Goal: Task Accomplishment & Management: Manage account settings

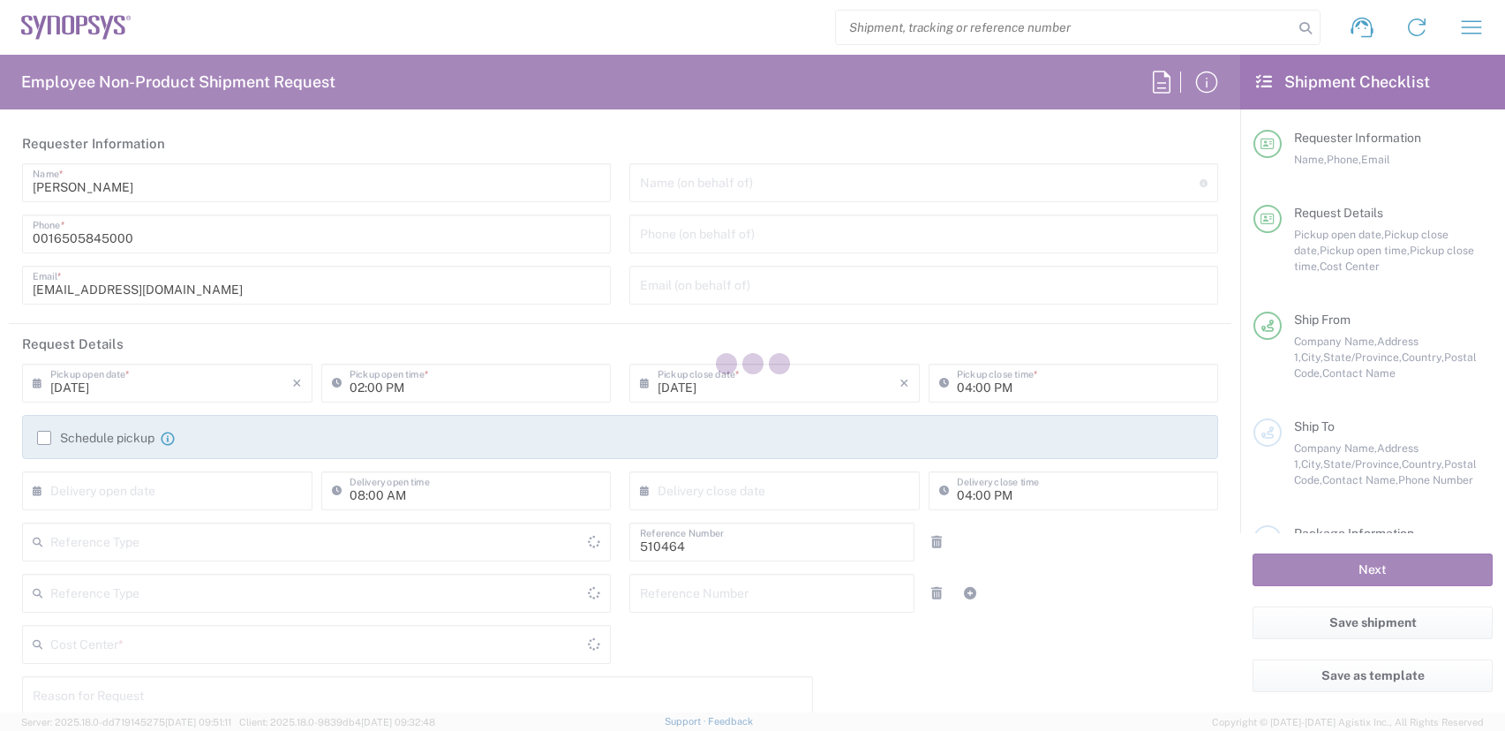
type input "Department"
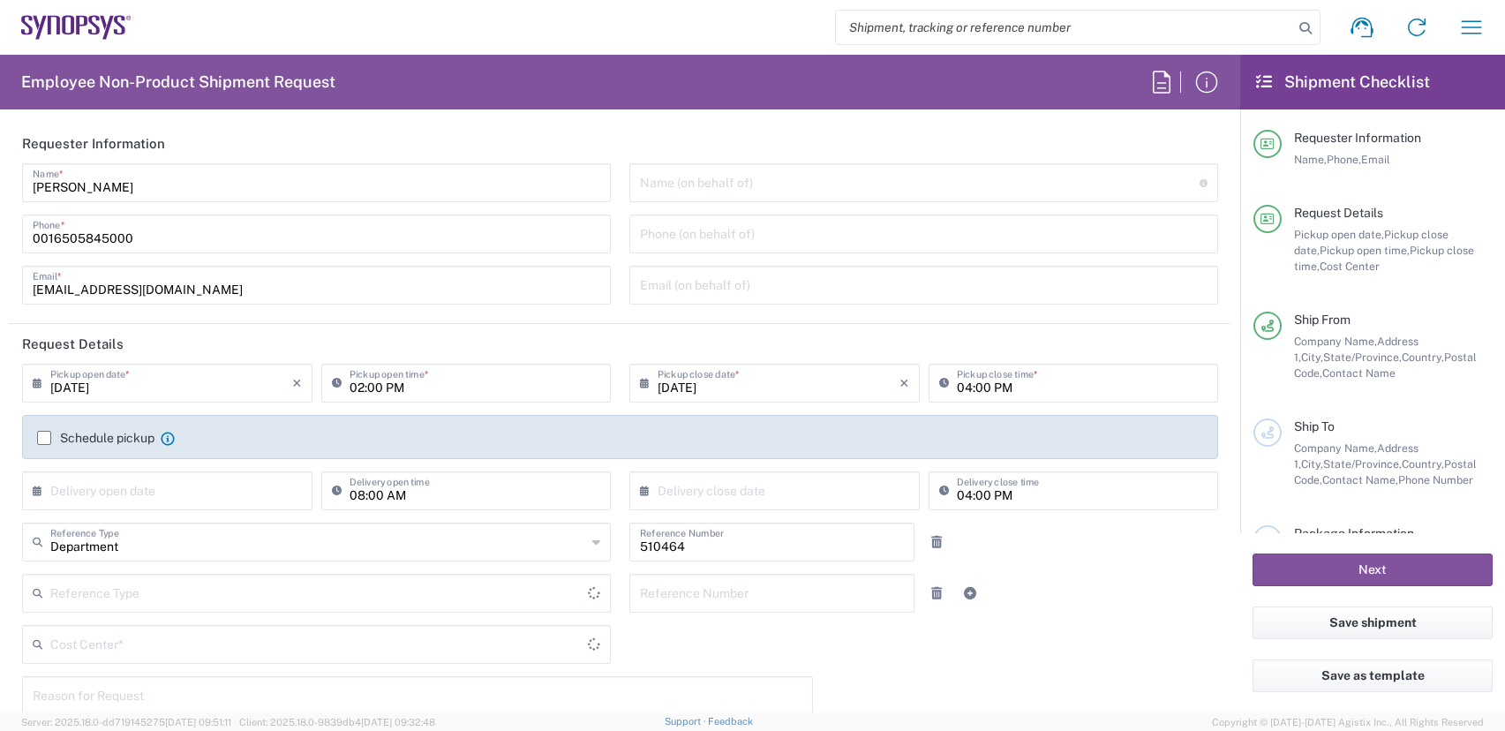
type input "Delivered at Place"
type input "United States"
type input "US01, SG, MSIP2, R&D 510464"
type input "Oregon"
type input "United States"
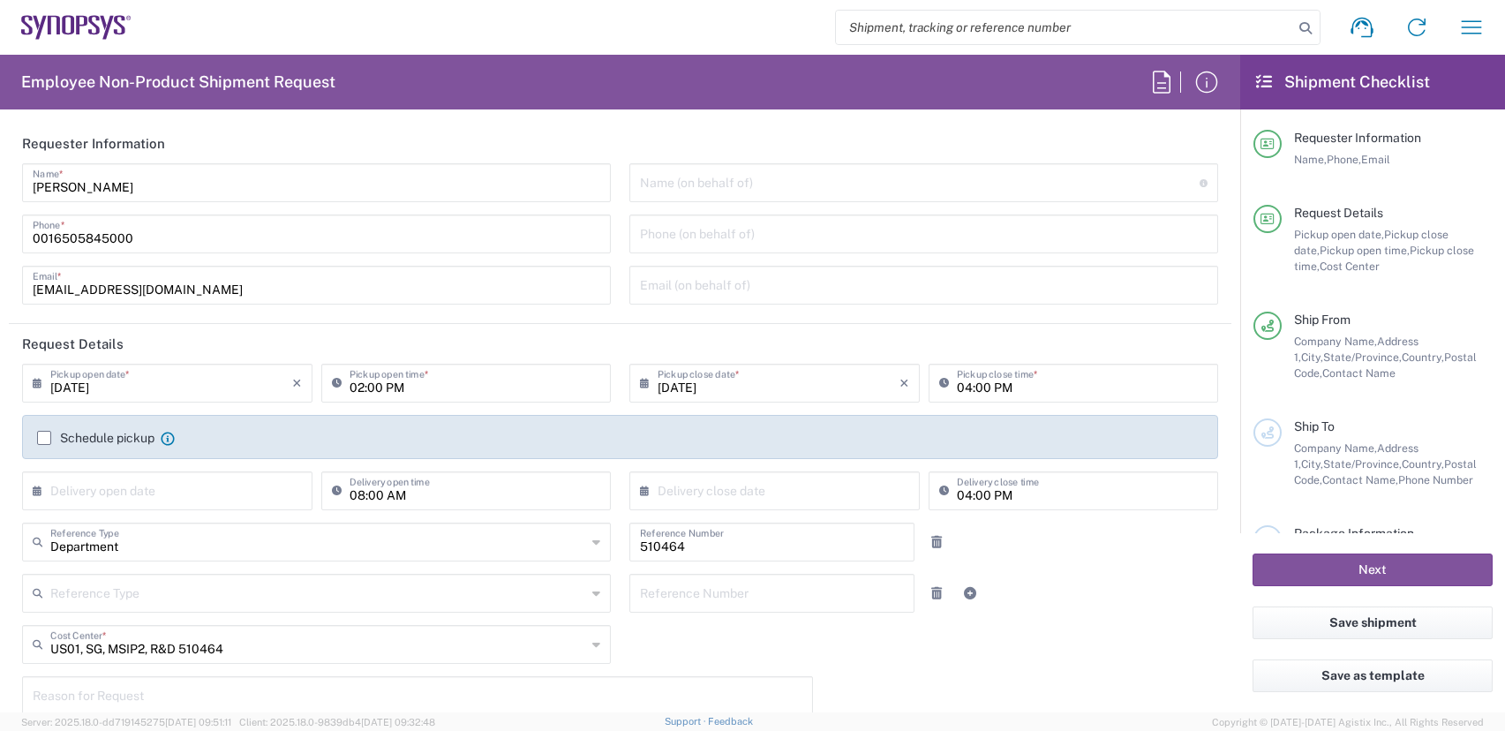
type input "Hillsboro US03"
drag, startPoint x: -38, startPoint y: 210, endPoint x: -38, endPoint y: 189, distance: 21.2
click at [0, 189] on html "Shipment request Shipment tracking Employee non-product shipment request My shi…" at bounding box center [752, 365] width 1505 height 731
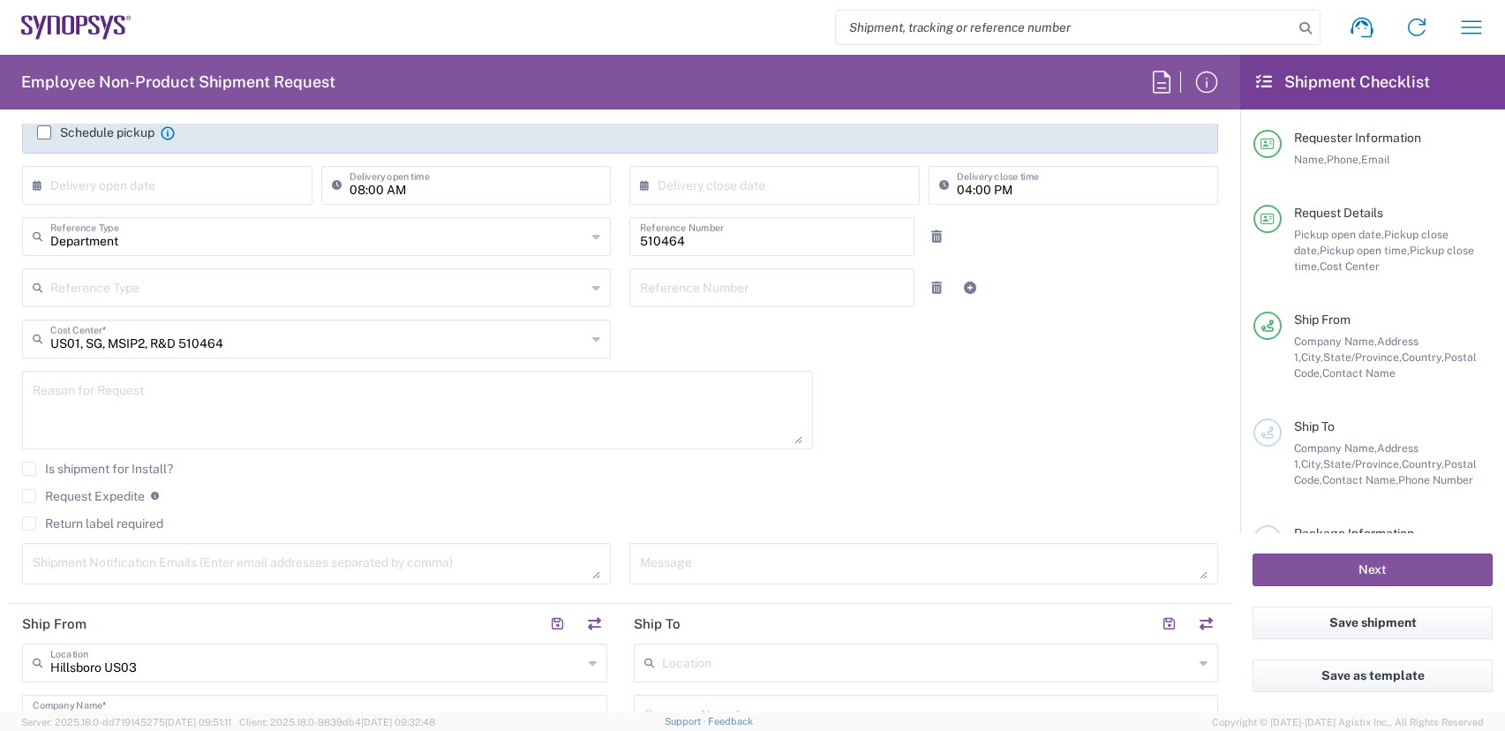
scroll to position [441, 0]
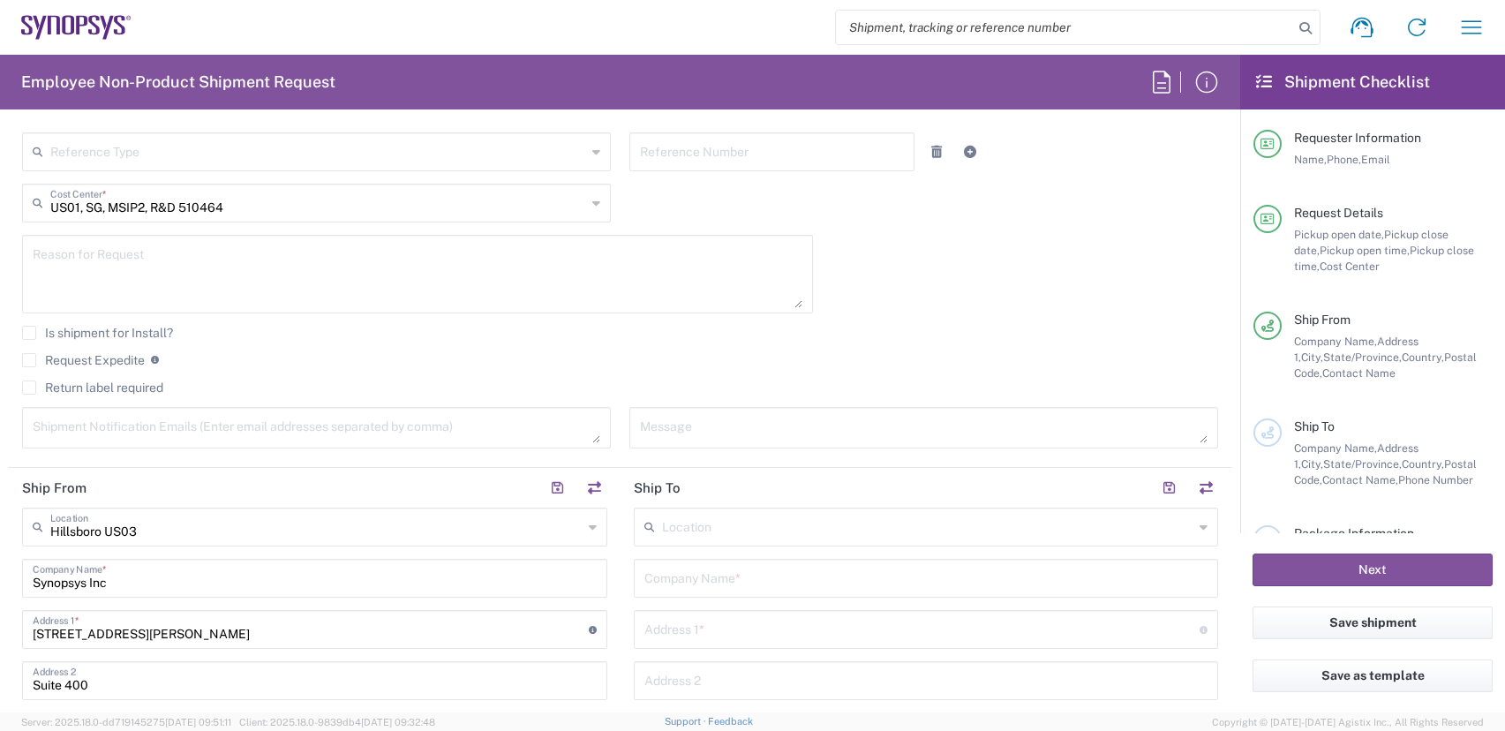
type input "503 880 8195"
click at [32, 361] on label "Request Expedite" at bounding box center [83, 360] width 123 height 14
click at [29, 360] on input "Request Expedite" at bounding box center [29, 360] width 0 height 0
click at [130, 269] on textarea at bounding box center [418, 274] width 770 height 68
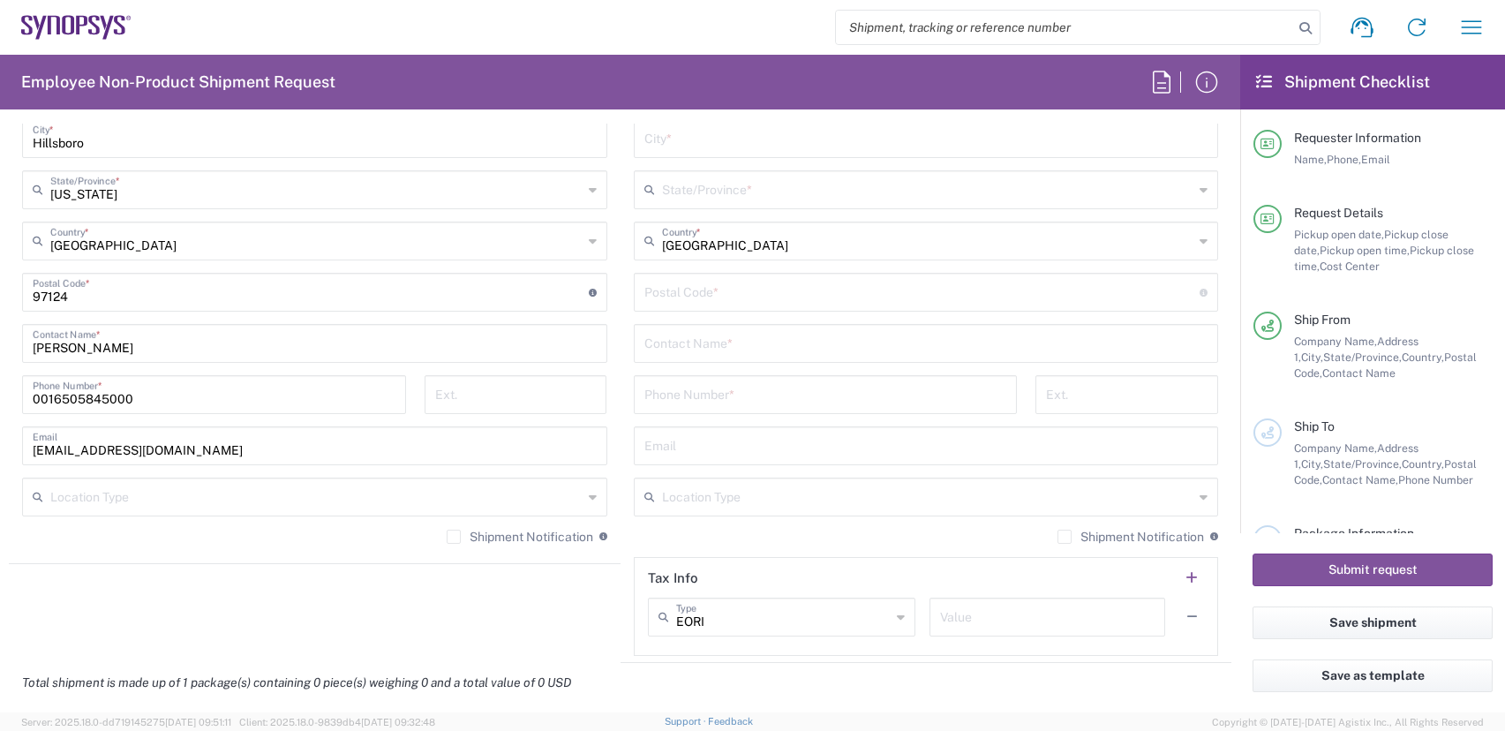
scroll to position [1059, 0]
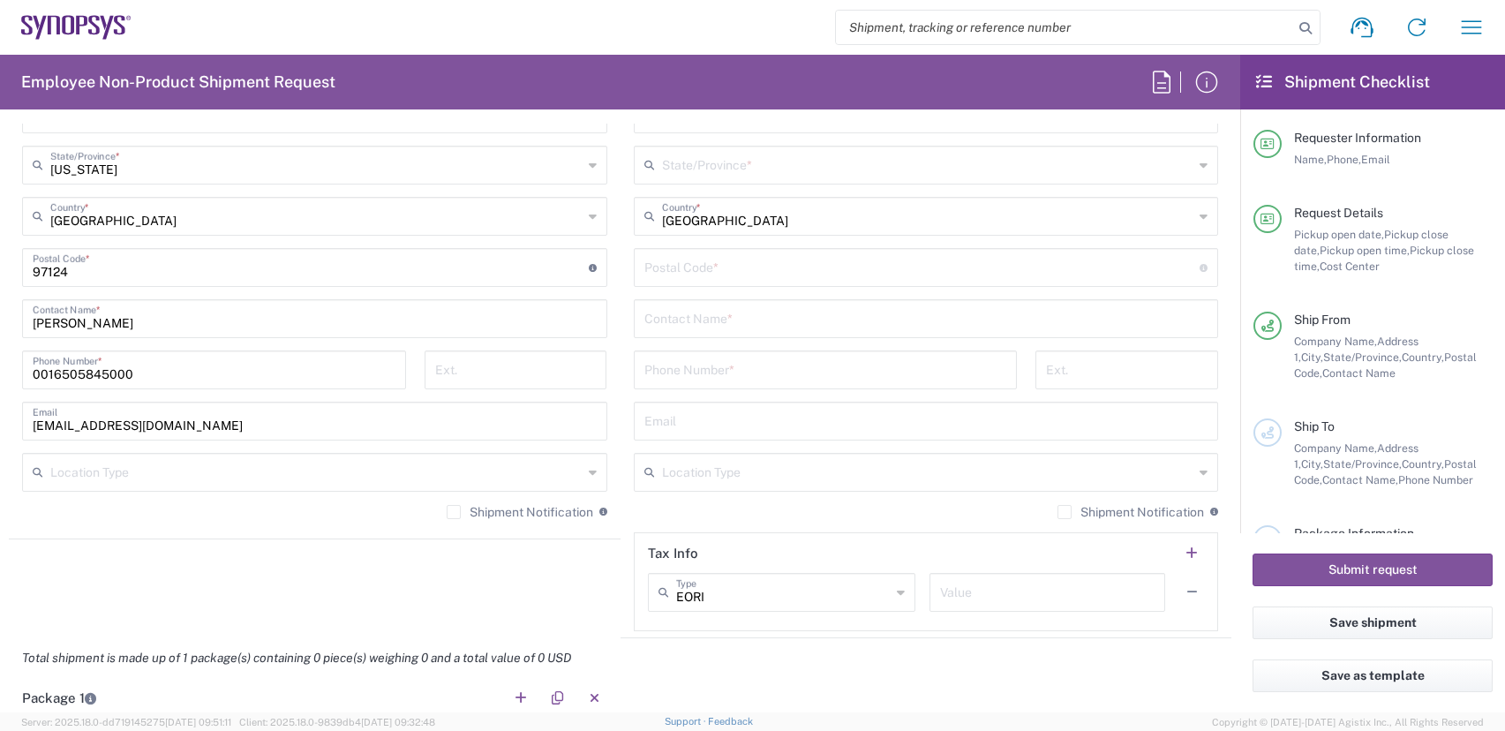
type textarea "Urgent ESD tests for customer commitments - Eric Beilstein"
click at [447, 514] on label "Shipment Notification" at bounding box center [520, 512] width 147 height 14
click at [454, 512] on input "Shipment Notification" at bounding box center [454, 512] width 0 height 0
click at [796, 317] on input "text" at bounding box center [926, 317] width 564 height 31
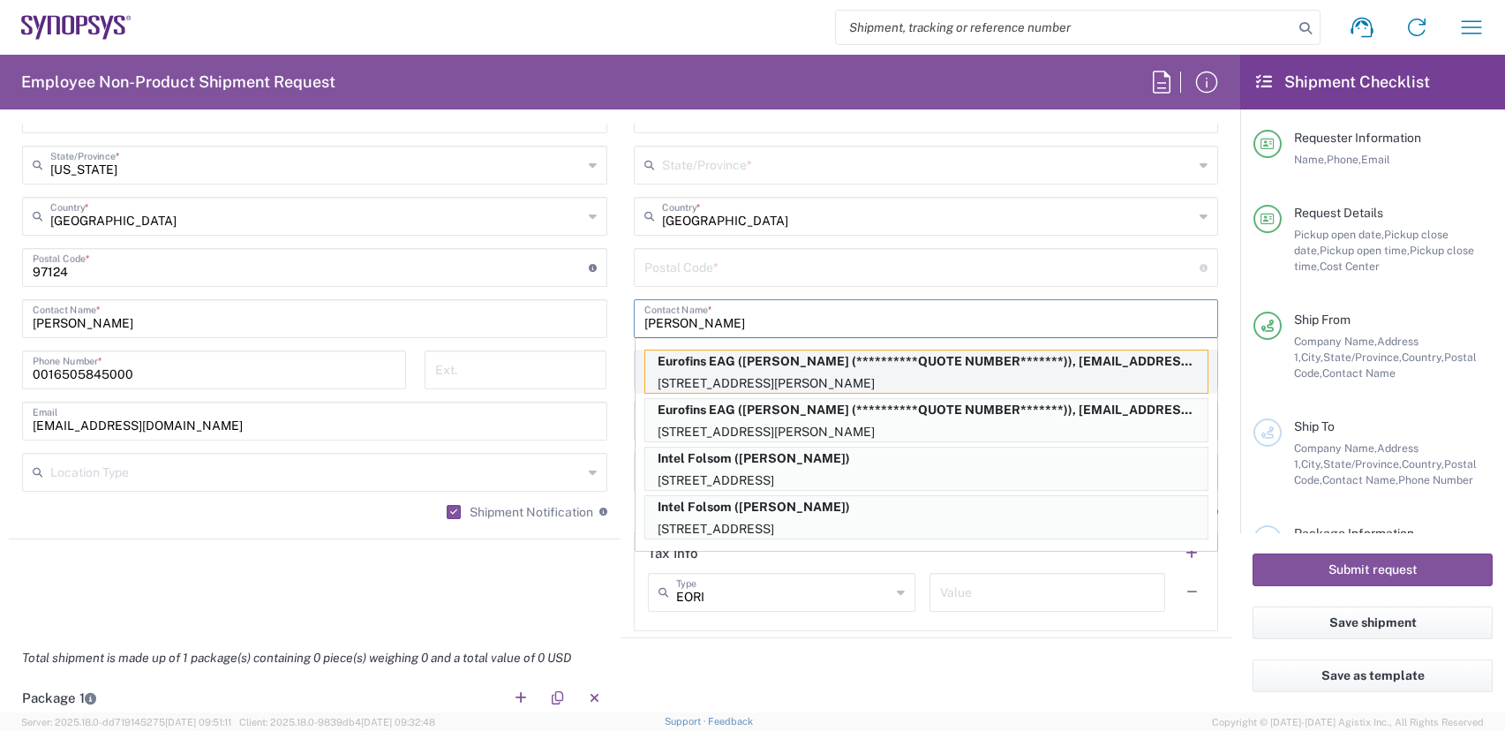
type input "tom"
click at [905, 383] on p "15 Morgan, Irvine, CA, 92618, US" at bounding box center [926, 384] width 562 height 22
type input "Eurofins EAG"
type input "15 Morgan"
type input "Irvine"
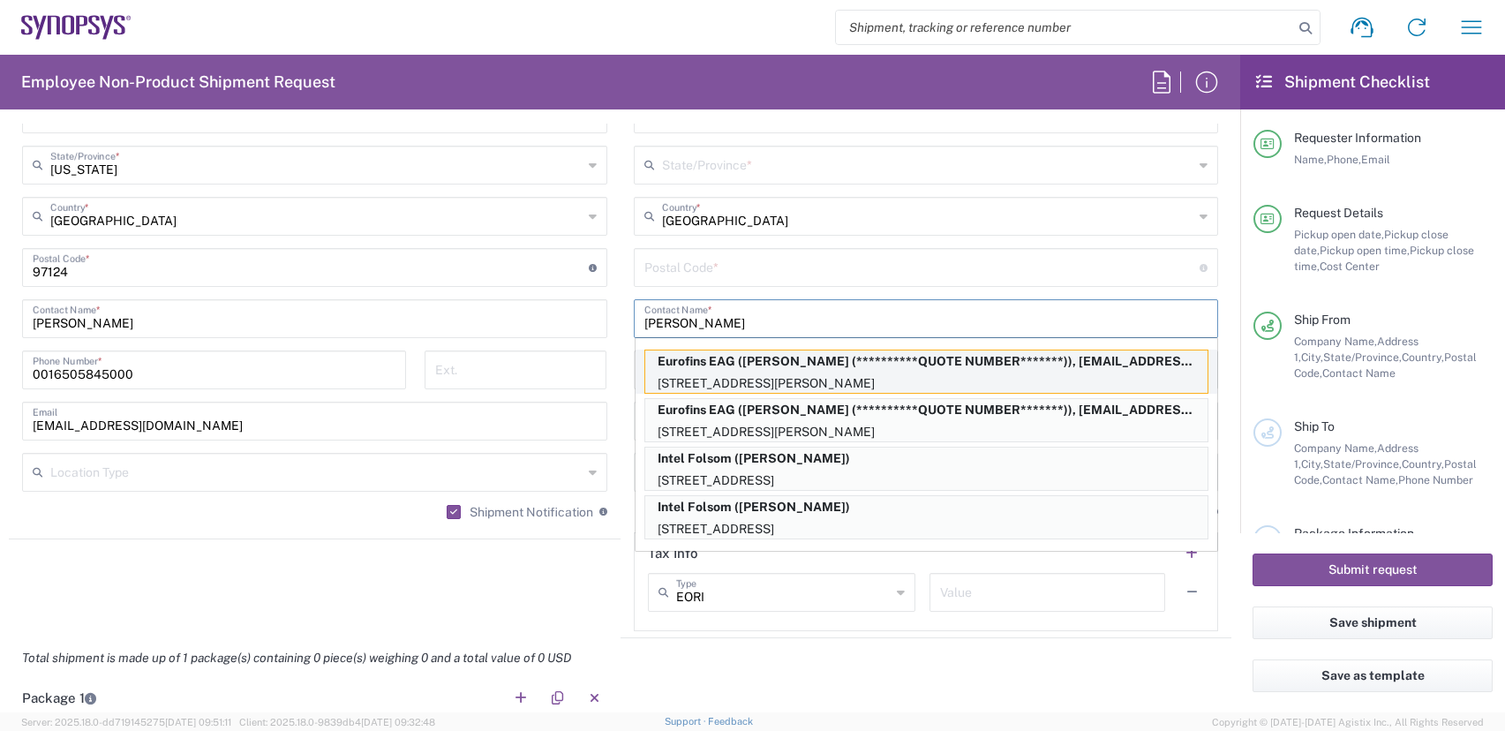
type input "[US_STATE]"
type input "92618"
type input "**********"
type input "+1 949 521 6200"
type input "tomnguyen@eurofinseag.com"
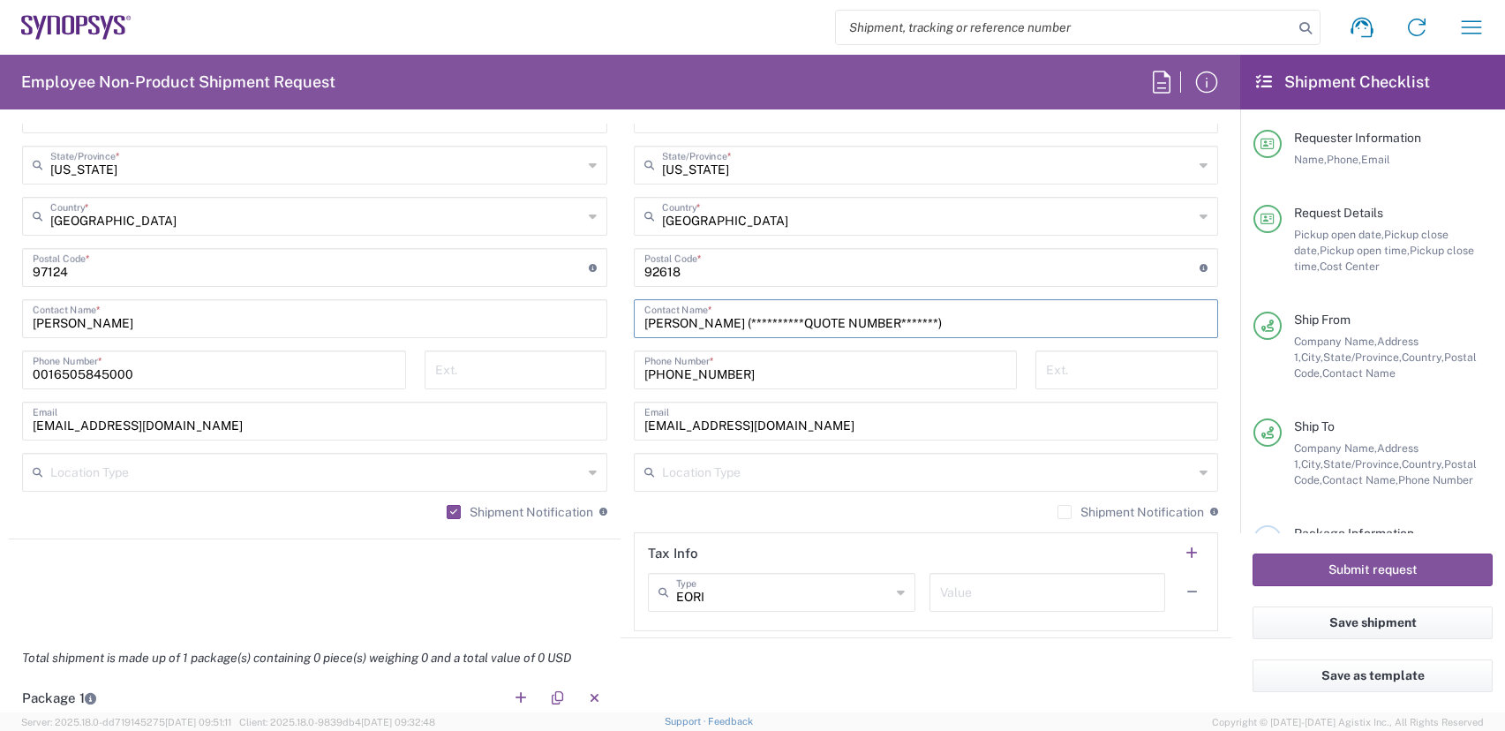
drag, startPoint x: 904, startPoint y: 326, endPoint x: 712, endPoint y: 336, distance: 192.7
click at [712, 336] on div "**********" at bounding box center [926, 318] width 585 height 39
paste input "M0QZC557"
type input "Tom Nguyen M0QZC557"
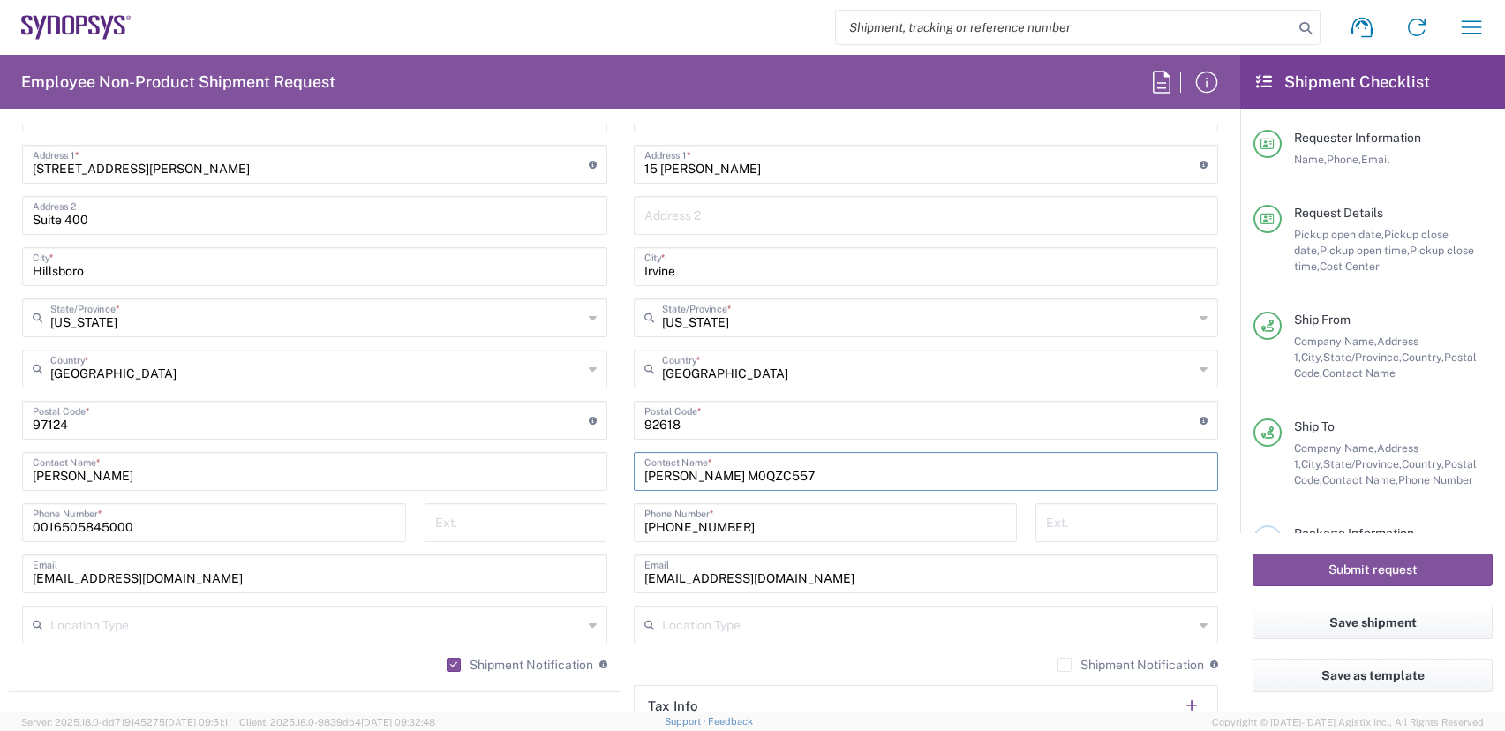
scroll to position [1148, 0]
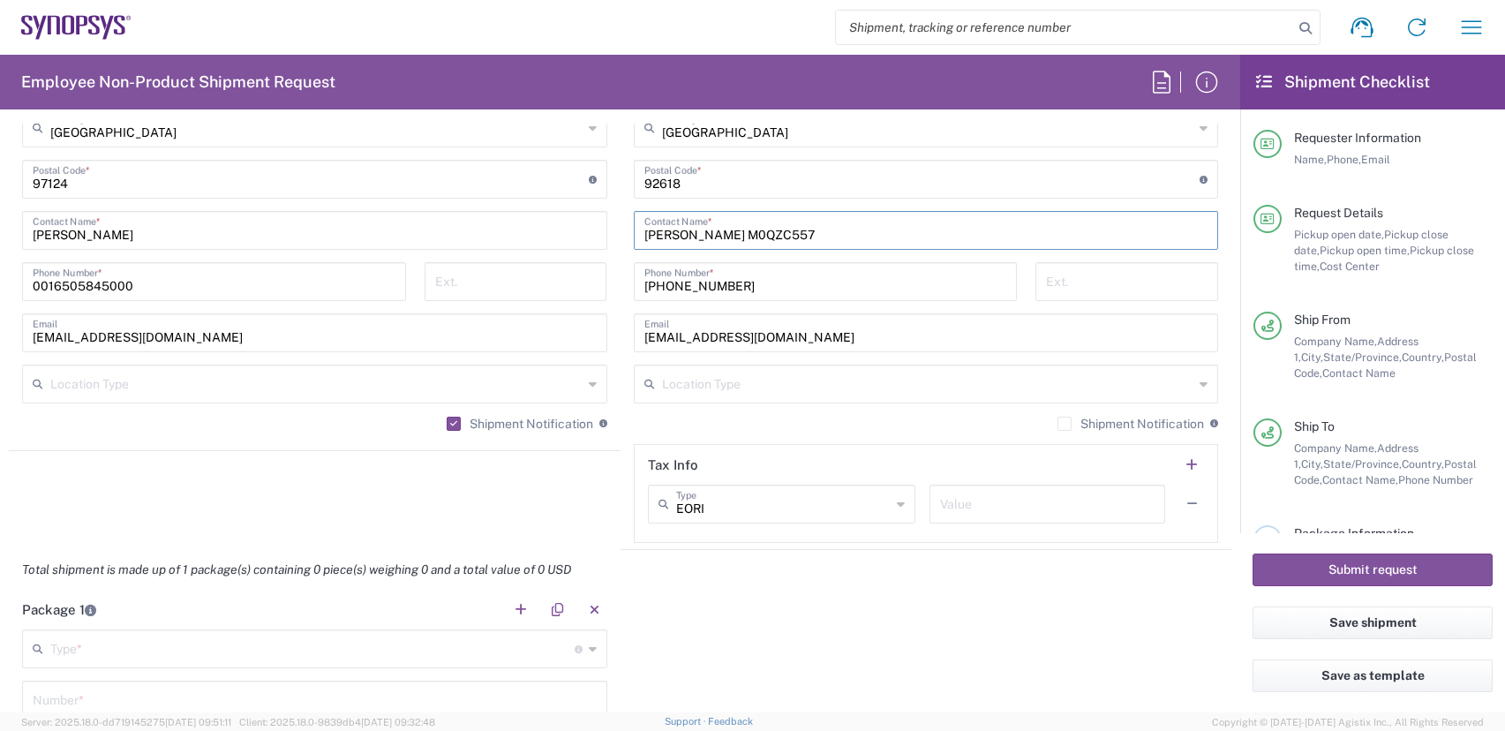
click at [1058, 425] on label "Shipment Notification" at bounding box center [1131, 424] width 147 height 14
click at [1065, 424] on input "Shipment Notification" at bounding box center [1065, 424] width 0 height 0
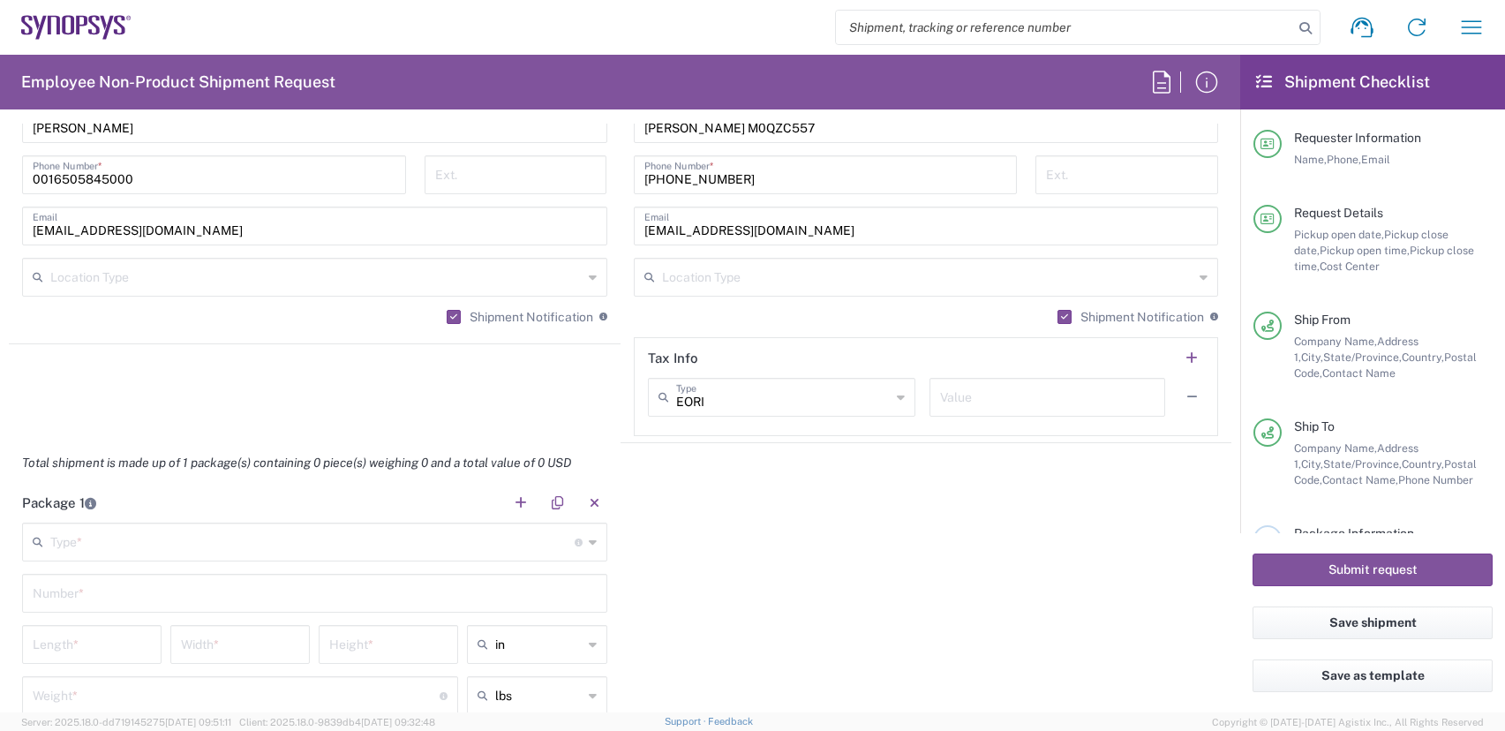
scroll to position [1501, 0]
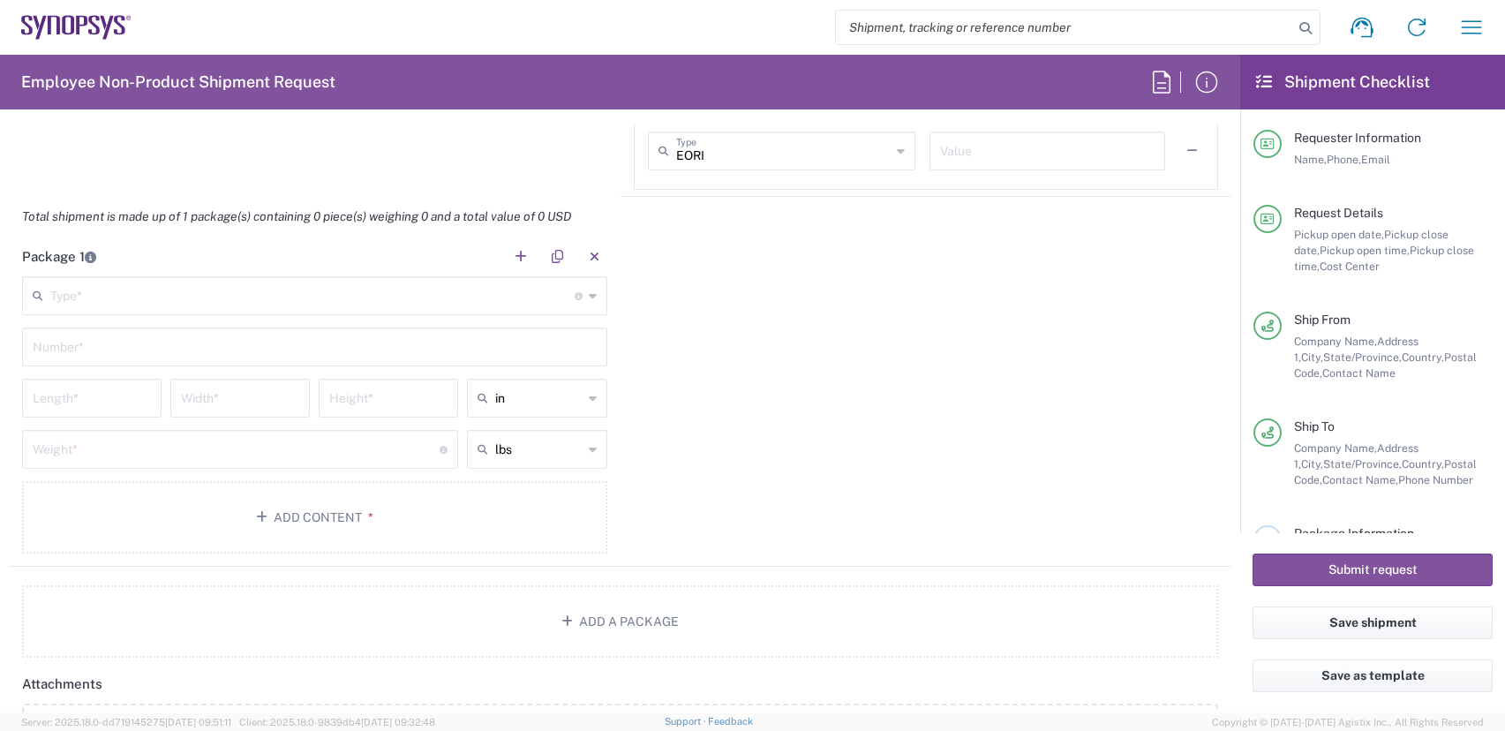
click at [223, 282] on input "text" at bounding box center [312, 294] width 524 height 31
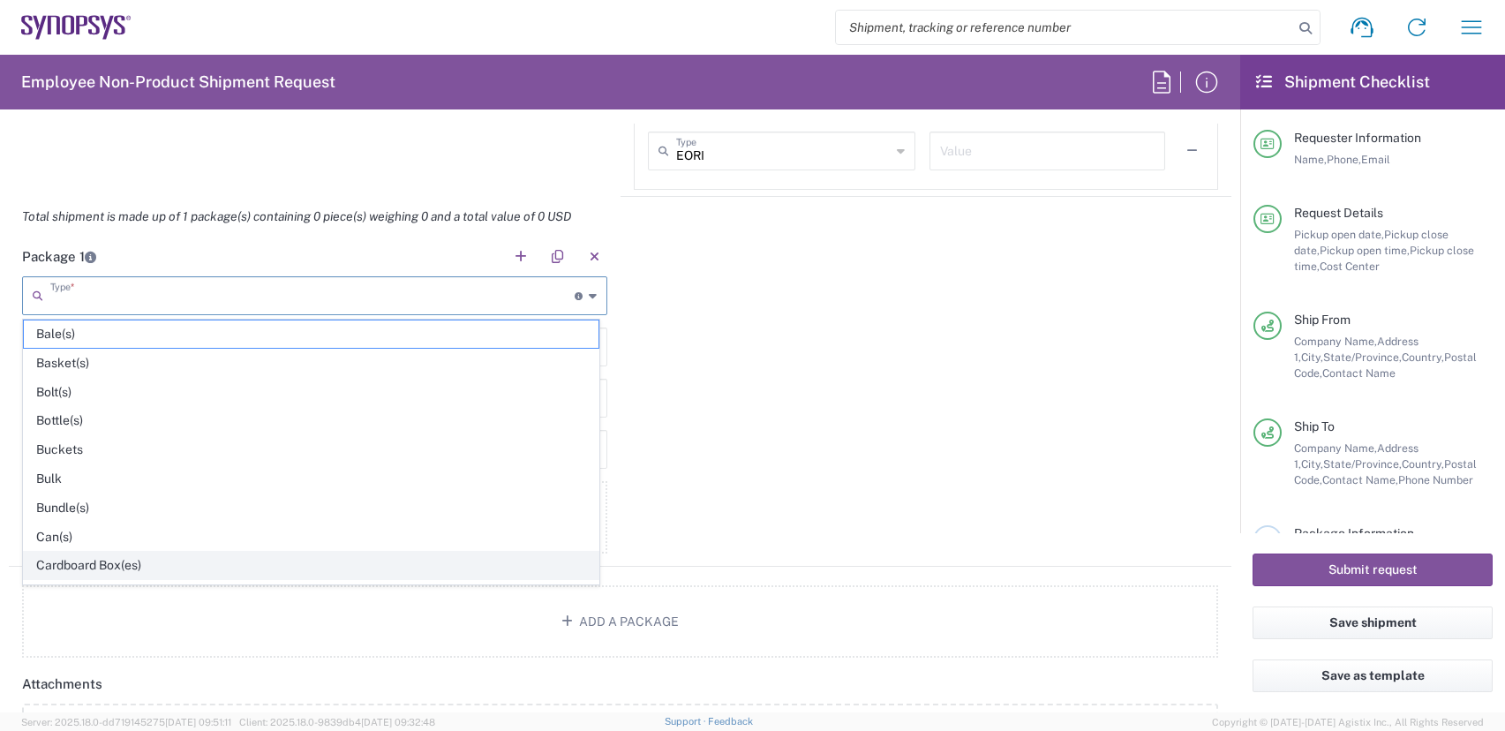
click at [118, 562] on span "Cardboard Box(es)" at bounding box center [311, 565] width 575 height 27
type input "Cardboard Box(es)"
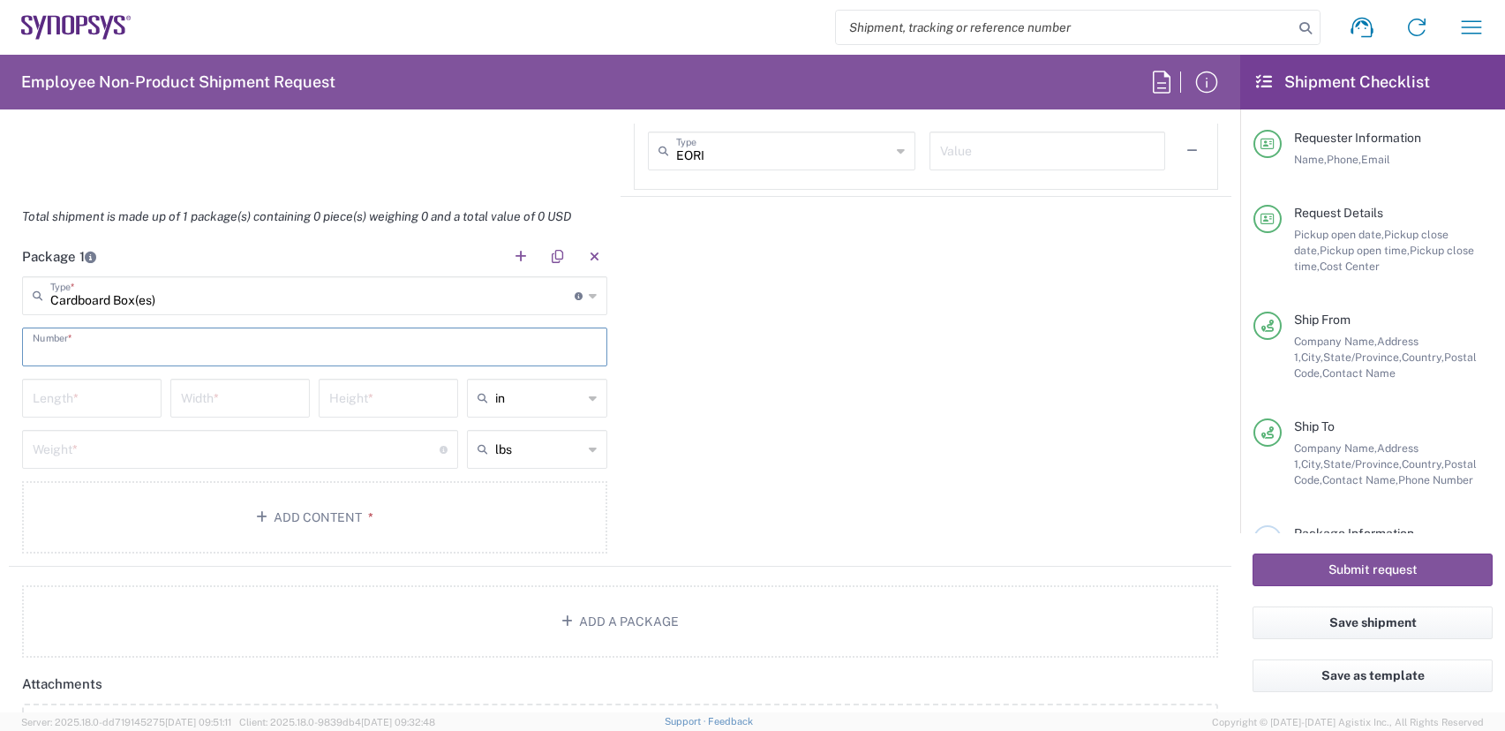
click at [102, 334] on input "text" at bounding box center [315, 345] width 564 height 31
type input "1"
click at [77, 398] on input "number" at bounding box center [92, 396] width 118 height 31
type input "12"
click at [228, 386] on input "number" at bounding box center [240, 396] width 118 height 31
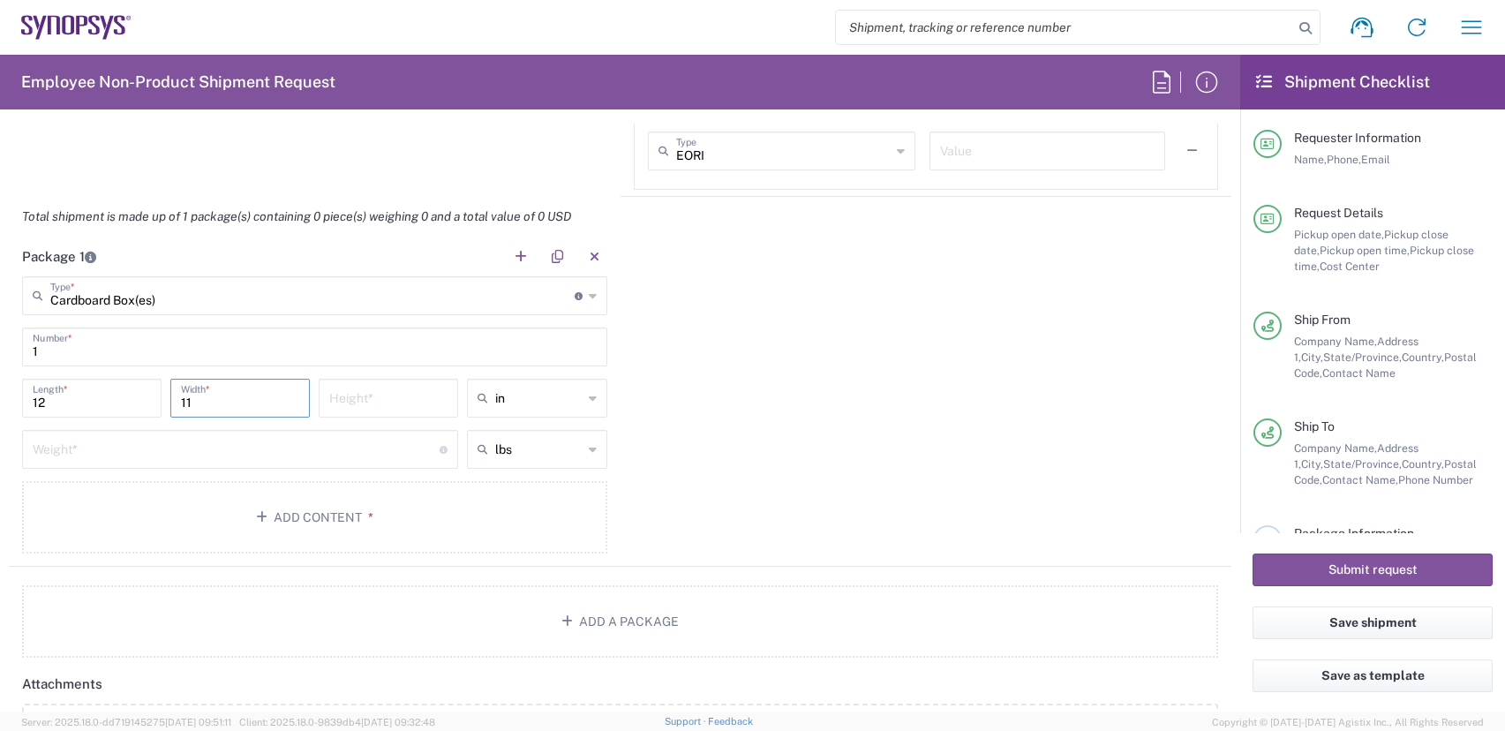
type input "11"
click at [355, 390] on input "number" at bounding box center [388, 396] width 118 height 31
type input "2"
click at [294, 470] on div "Weight * Total weight of package(s) in pounds or kilograms" at bounding box center [240, 455] width 445 height 51
click at [298, 456] on input "number" at bounding box center [236, 448] width 407 height 31
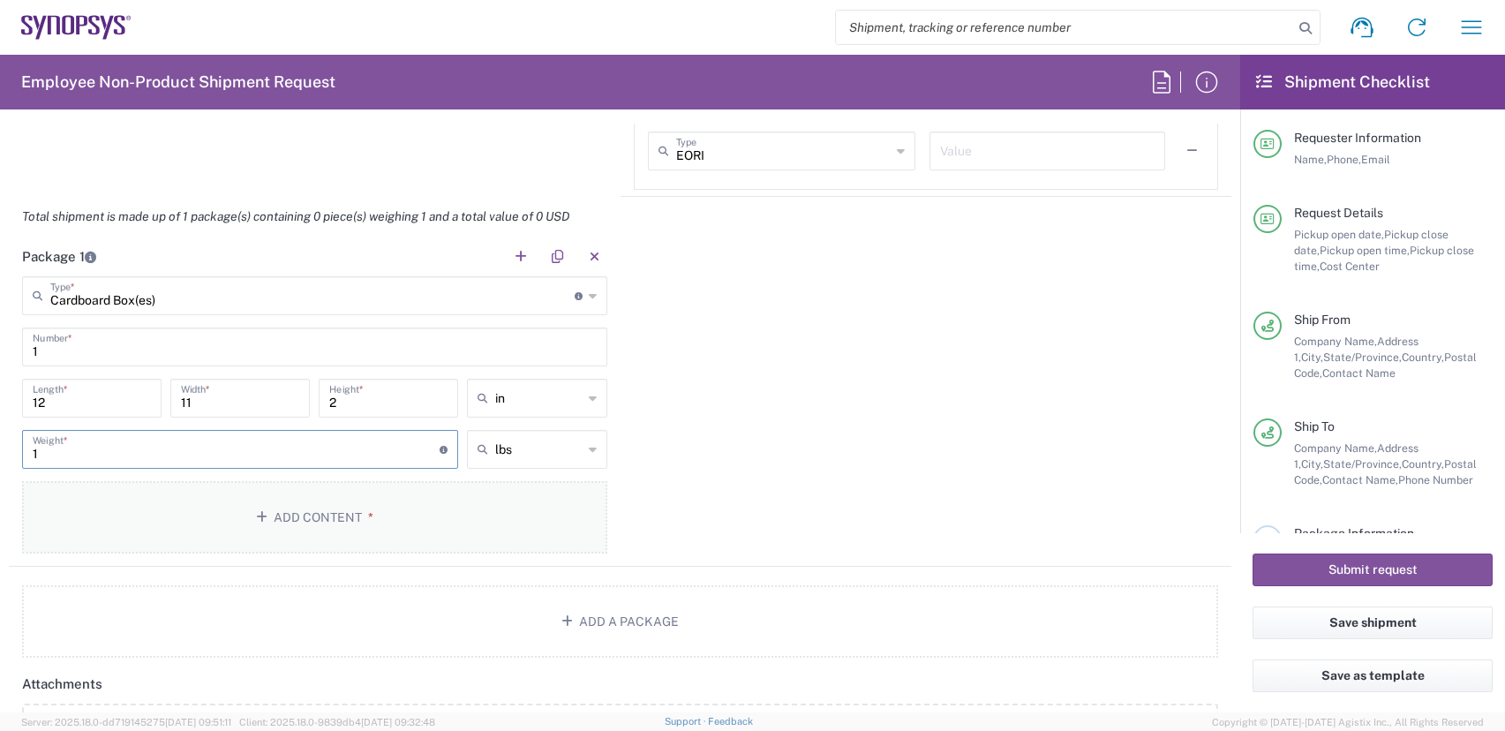
type input "1"
click at [314, 508] on button "Add Content *" at bounding box center [314, 517] width 585 height 72
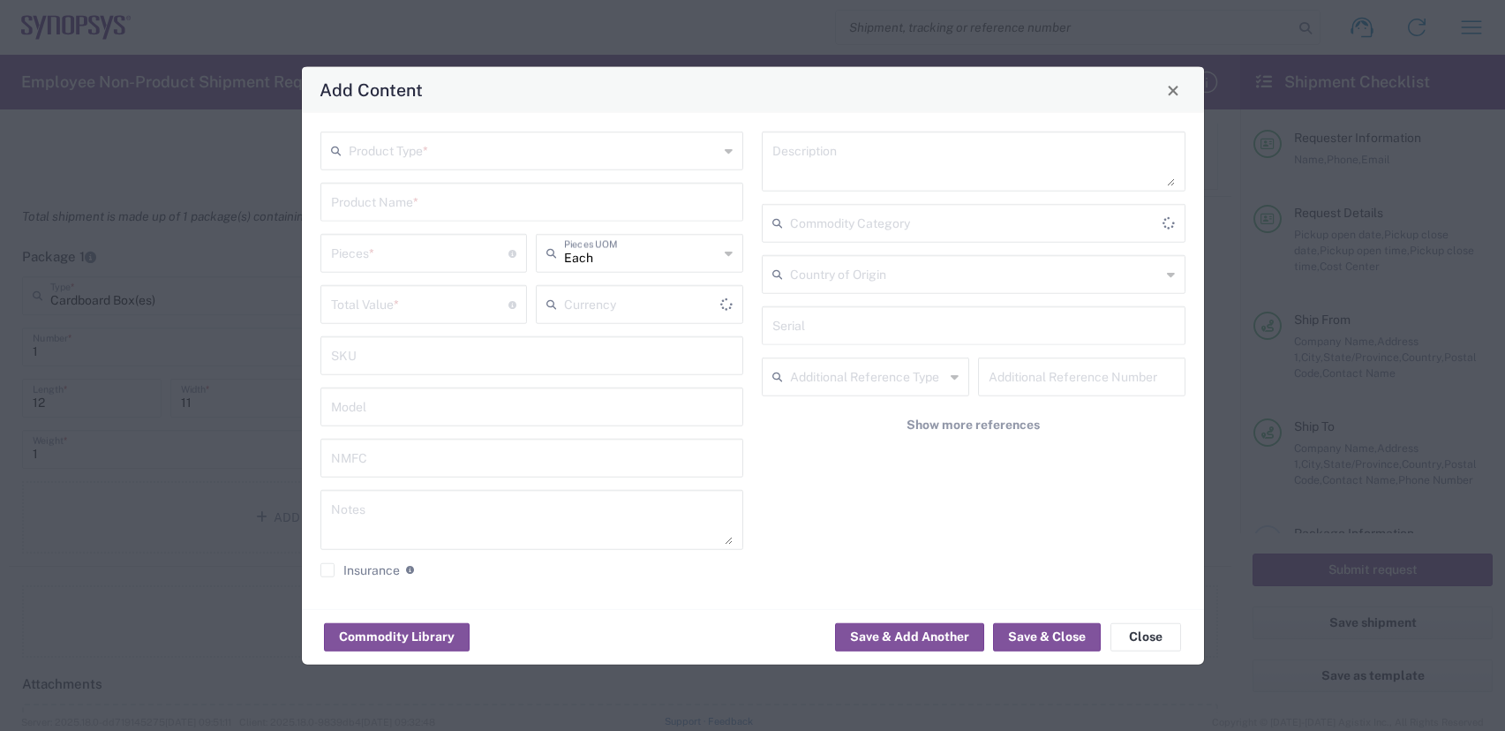
type input "US Dollar"
click at [468, 162] on input "text" at bounding box center [534, 149] width 371 height 31
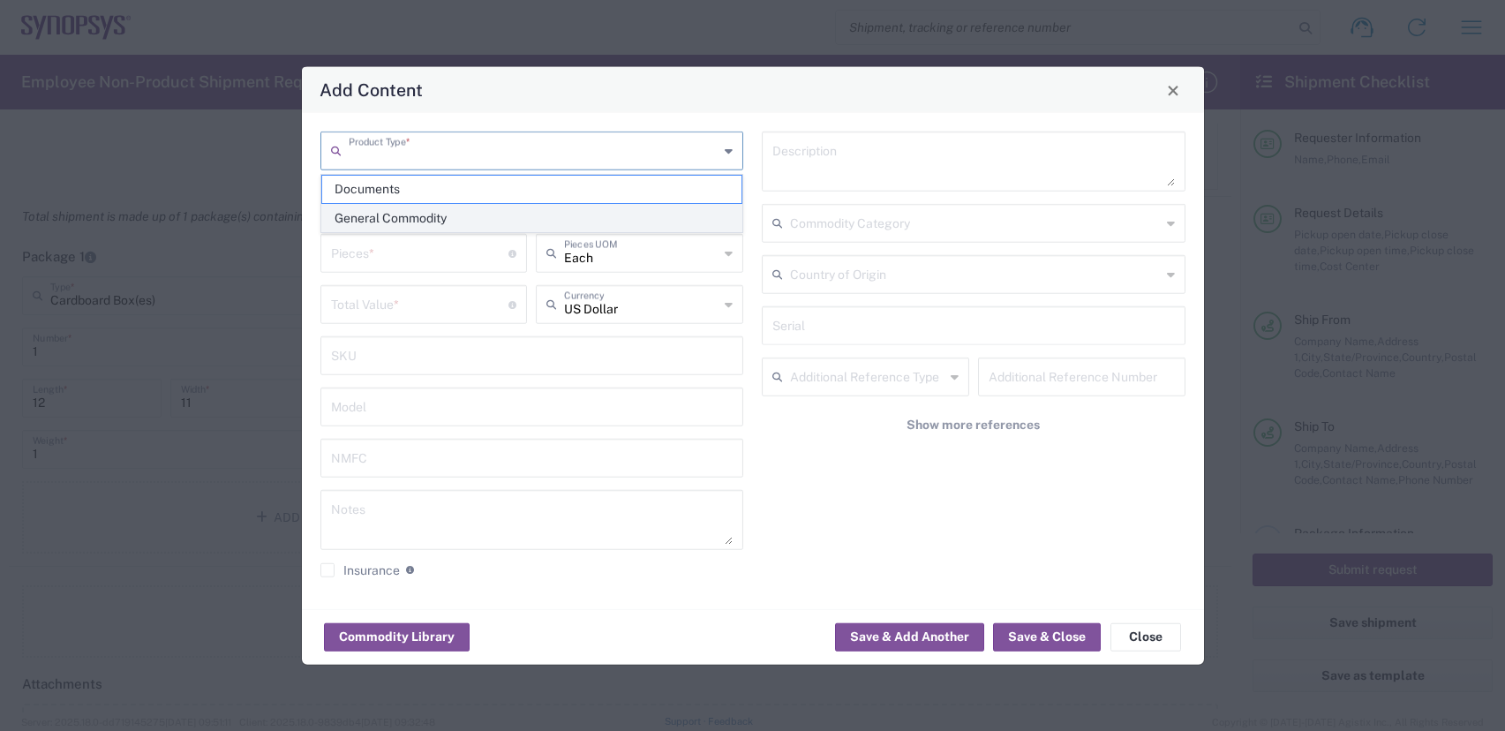
click at [386, 221] on span "General Commodity" at bounding box center [532, 218] width 420 height 27
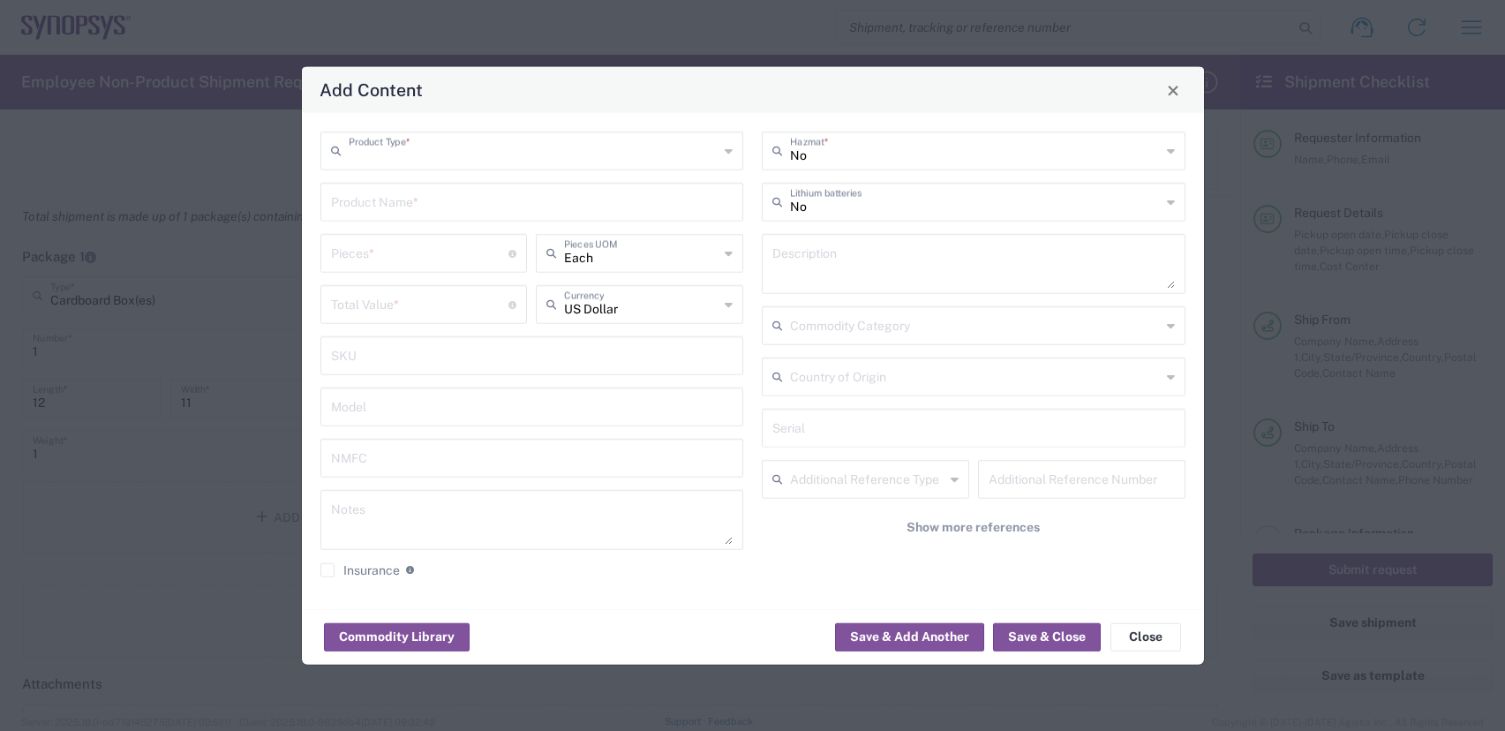
type input "General Commodity"
click at [398, 213] on input "text" at bounding box center [532, 200] width 403 height 31
type input "Synopsys x578TC1 test chip"
click at [400, 256] on input "number" at bounding box center [420, 252] width 178 height 31
type input "3"
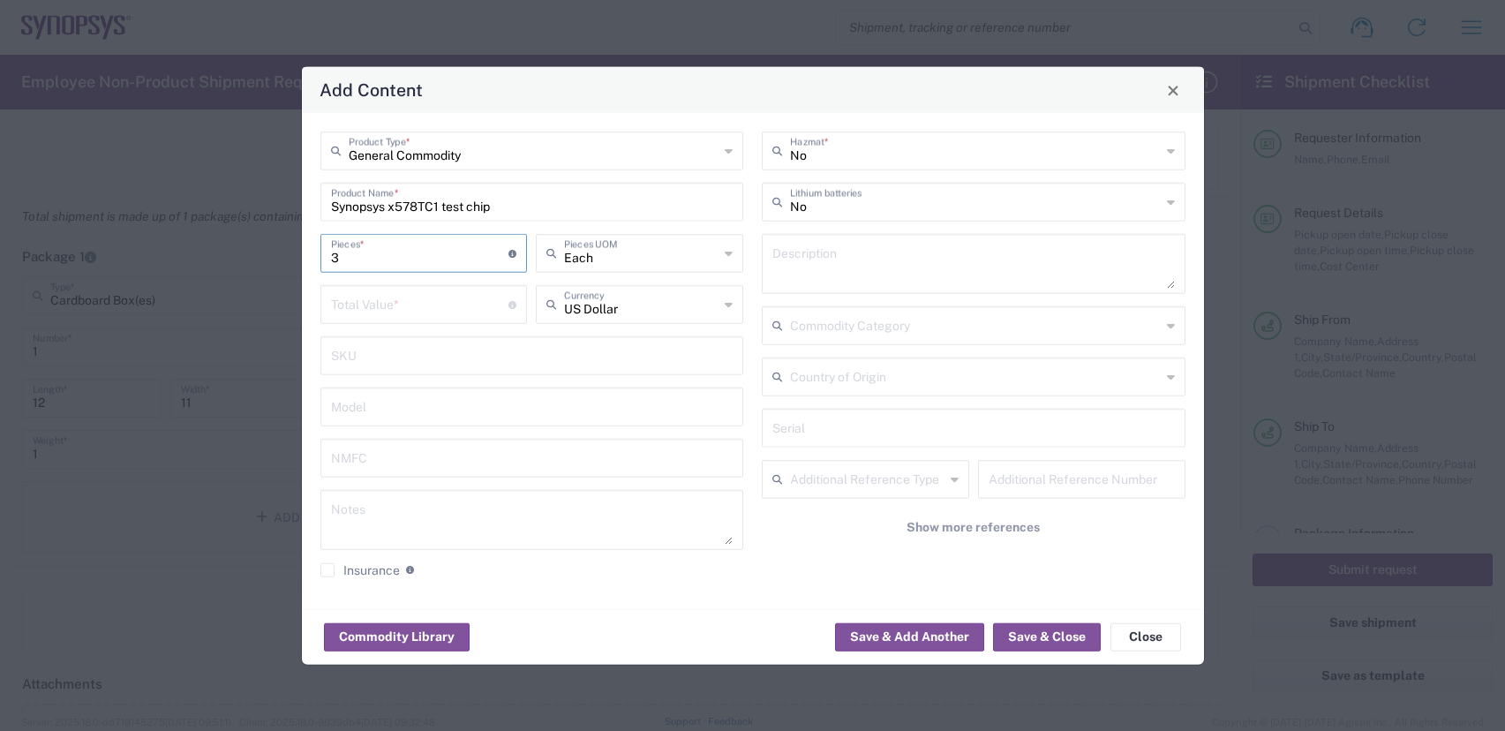
click at [428, 305] on input "number" at bounding box center [420, 303] width 178 height 31
click at [363, 302] on input "number" at bounding box center [420, 303] width 178 height 31
drag, startPoint x: 378, startPoint y: 312, endPoint x: 1, endPoint y: 254, distance: 381.3
click at [1, 254] on div "Add Content General Commodity Product Type * Synopsys x578TC1 test chip Product…" at bounding box center [752, 365] width 1505 height 731
type input "705"
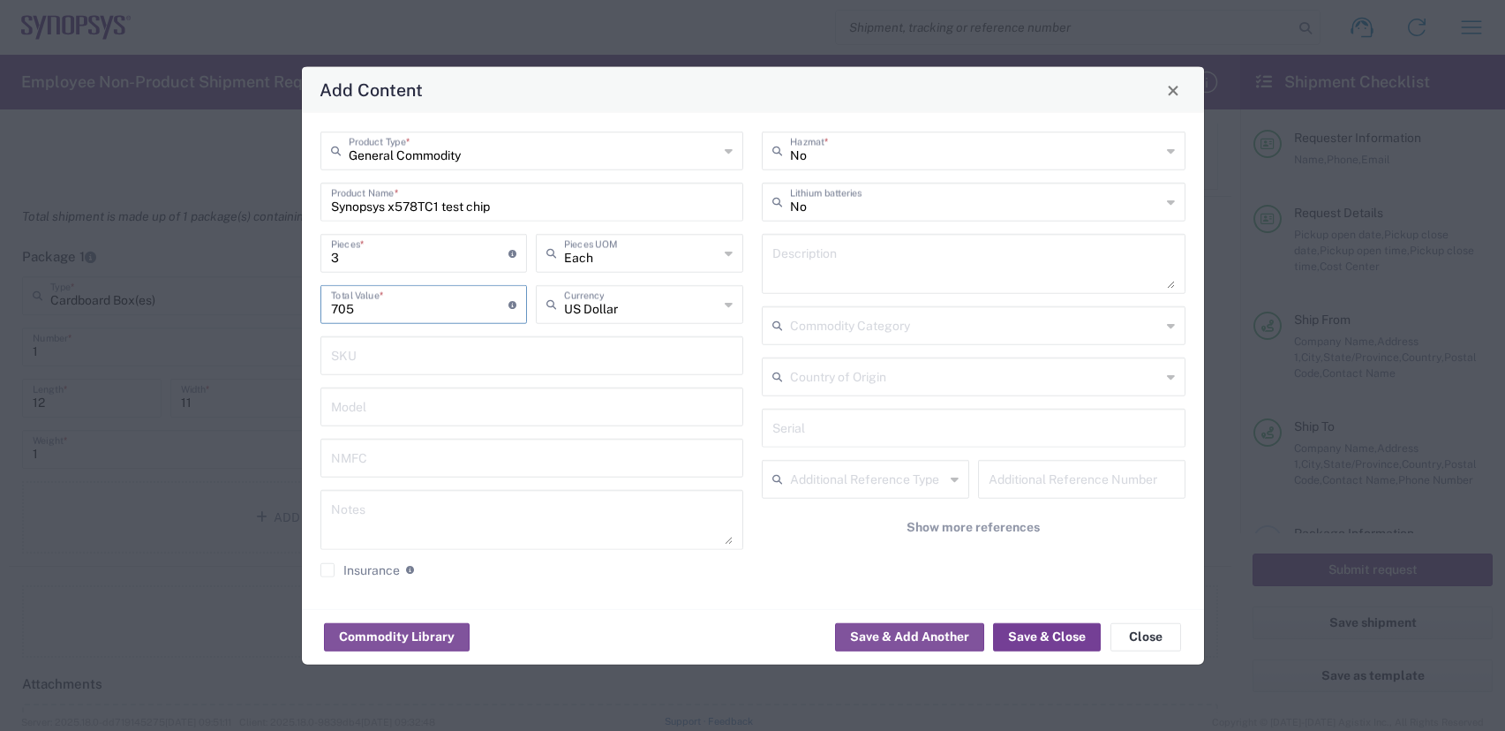
click at [1064, 637] on button "Save & Close" at bounding box center [1047, 636] width 108 height 28
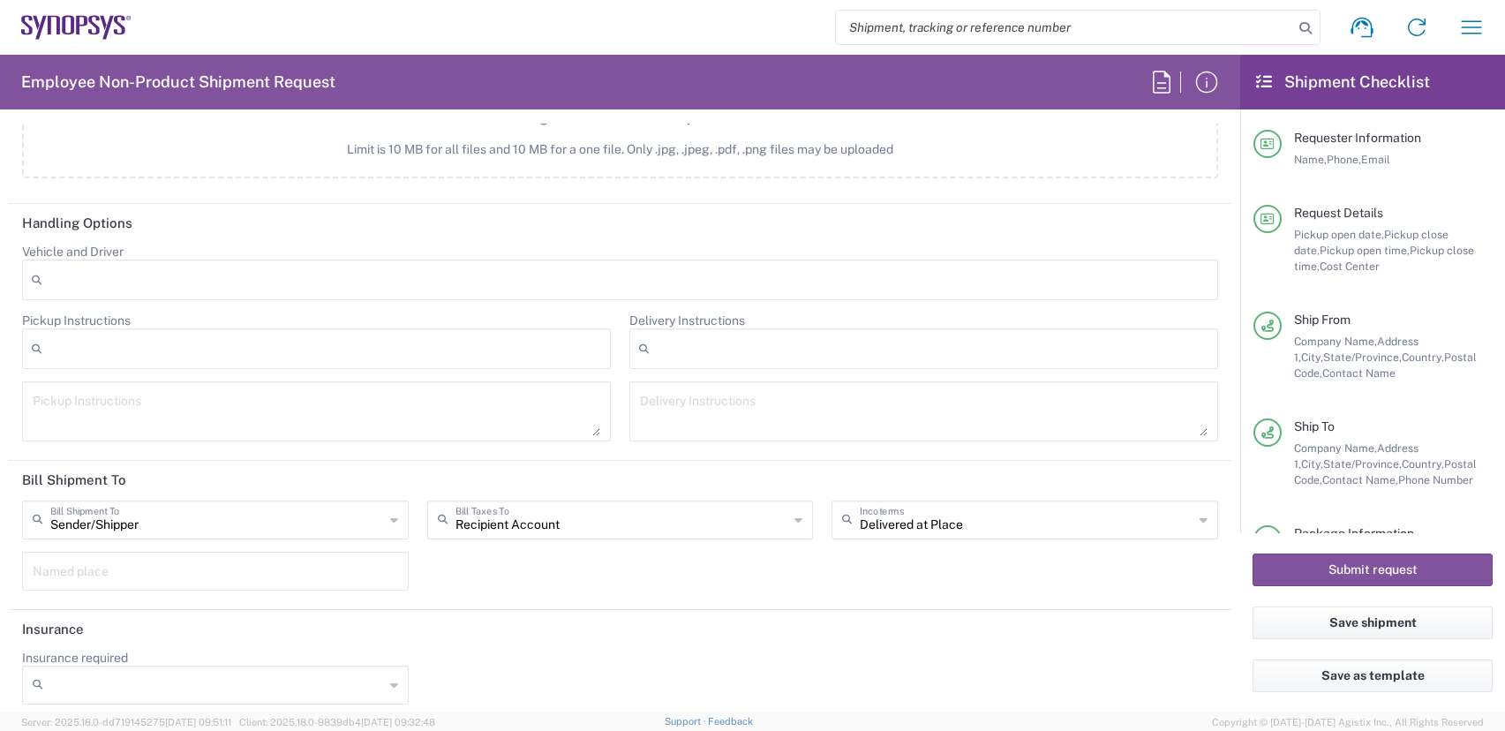
scroll to position [2226, 0]
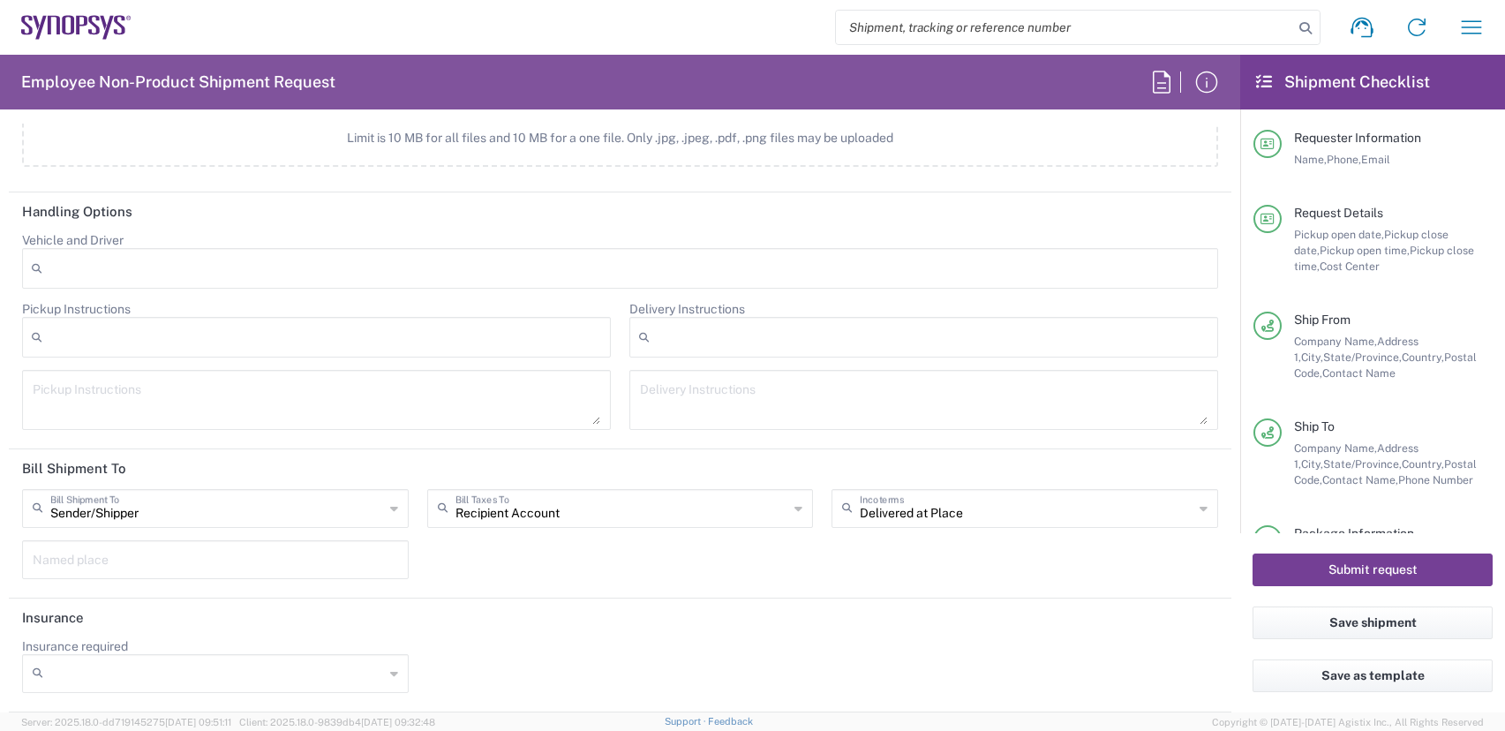
click at [1371, 567] on button "Submit request" at bounding box center [1373, 570] width 240 height 33
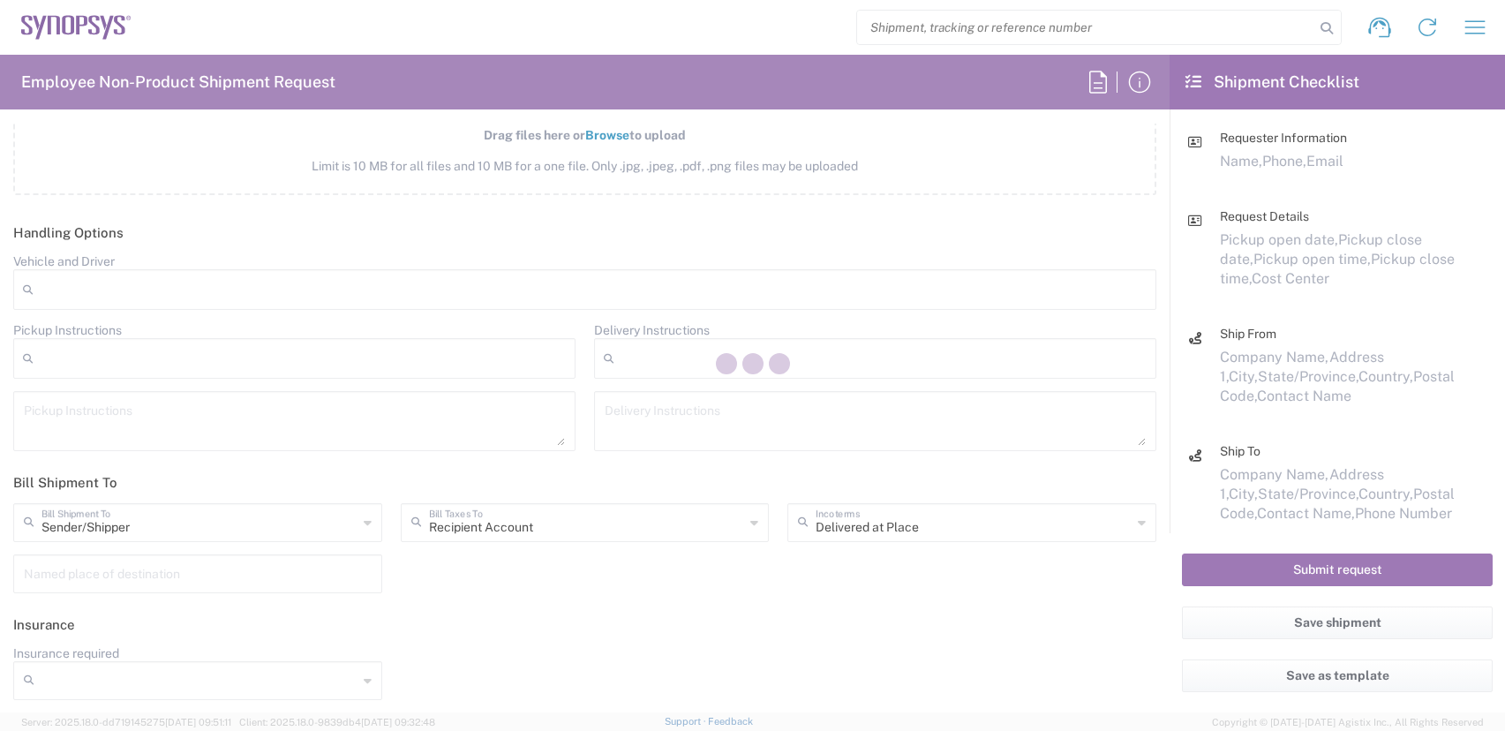
scroll to position [2161, 0]
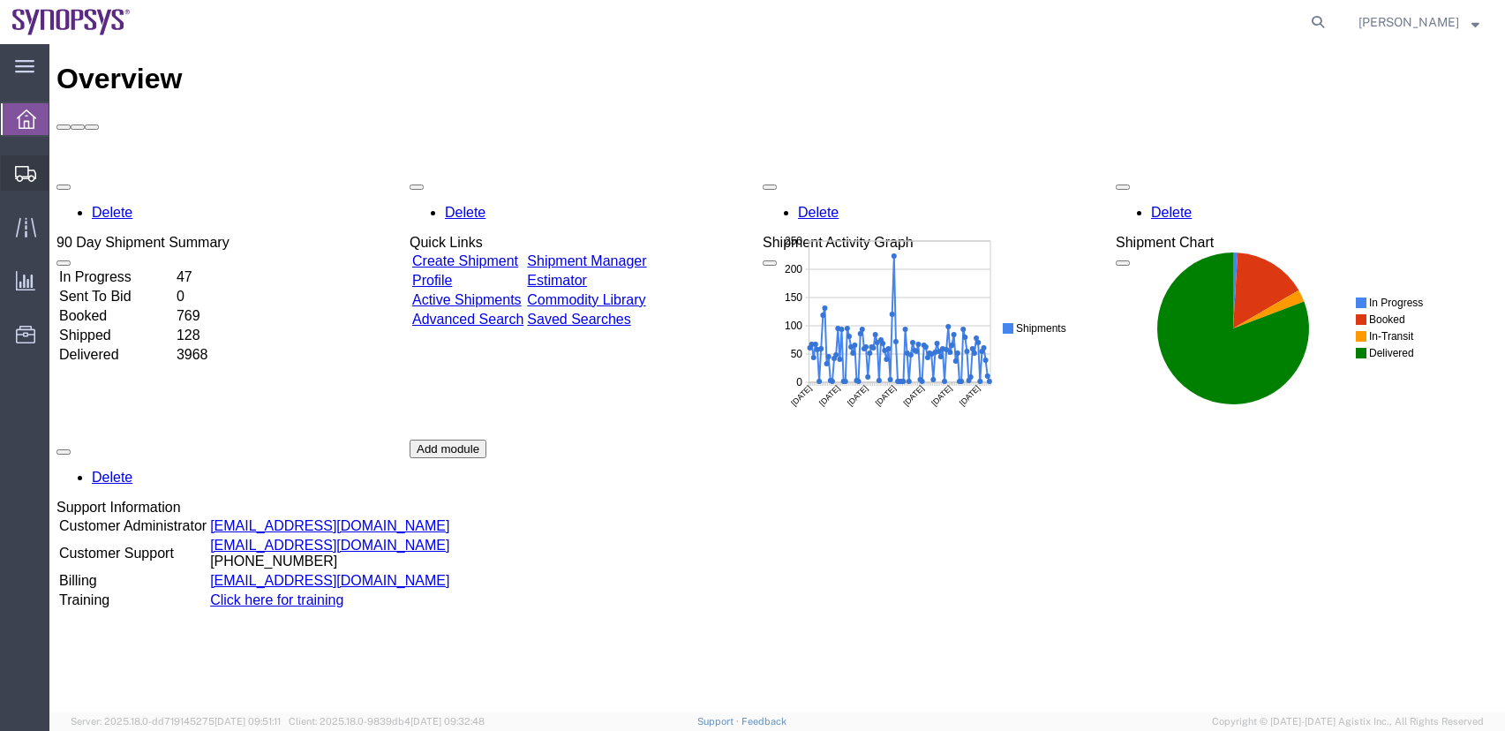
click at [0, 0] on span "Shipment Manager" at bounding box center [0, 0] width 0 height 0
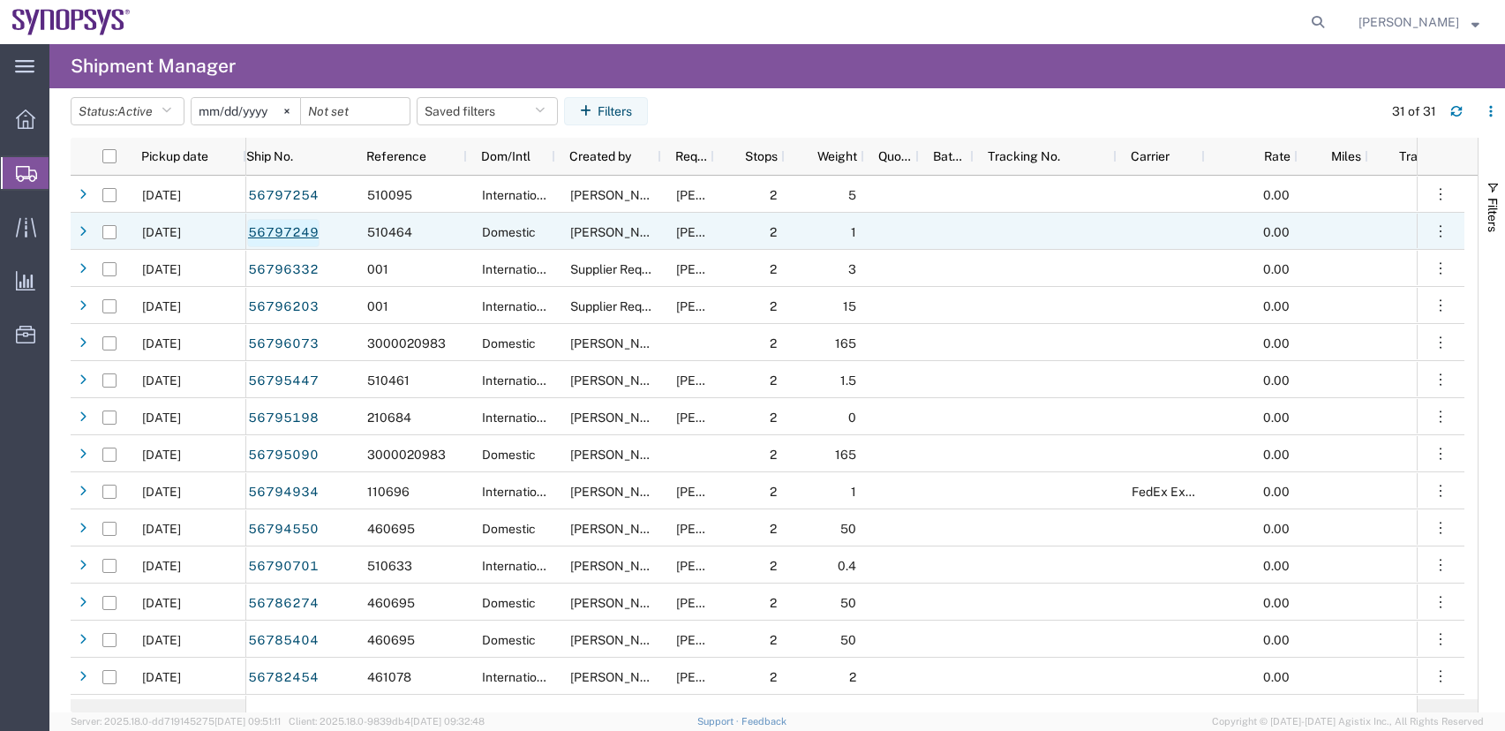
click at [281, 230] on link "56797249" at bounding box center [283, 233] width 72 height 28
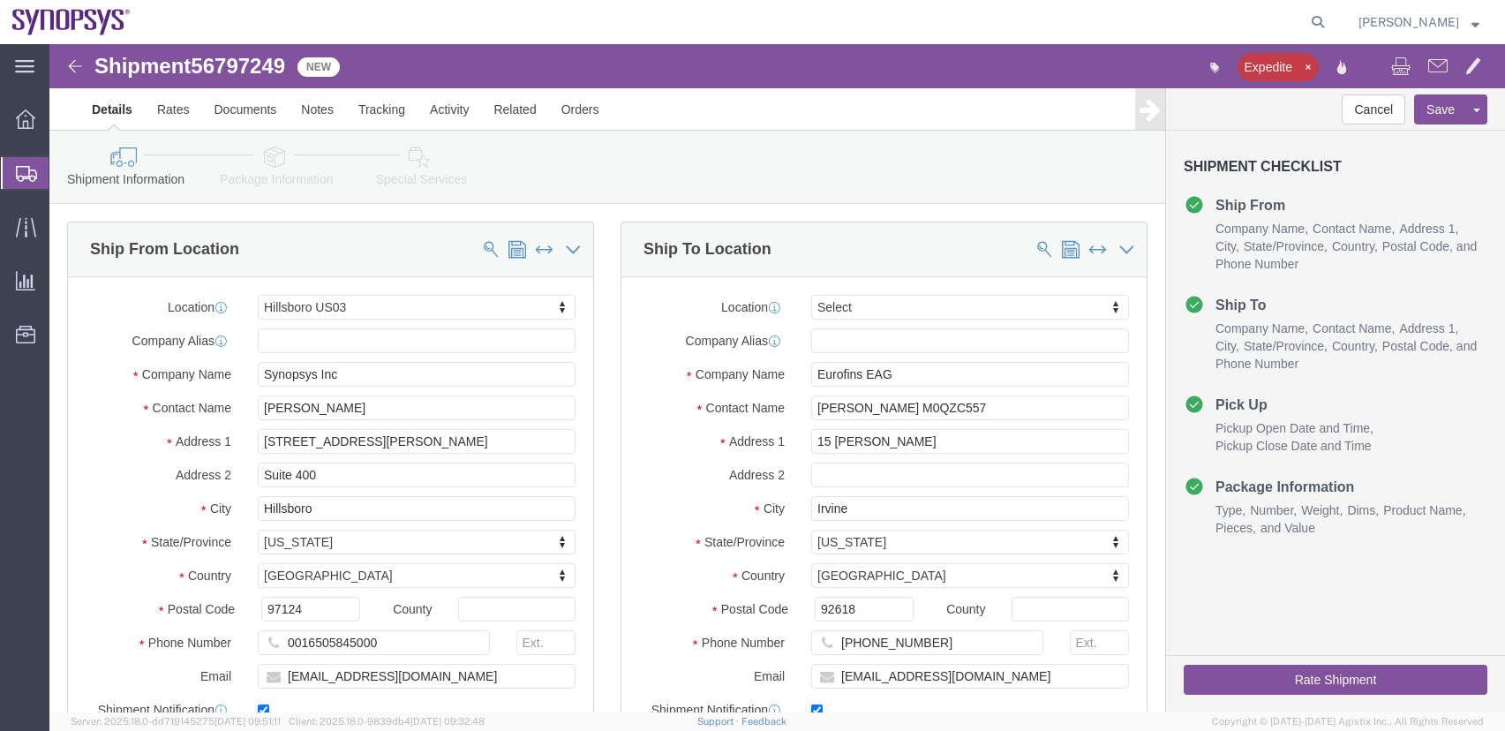
select select "63190"
select select
drag, startPoint x: 1228, startPoint y: 634, endPoint x: 1202, endPoint y: 632, distance: 25.7
click button "Rate Shipment"
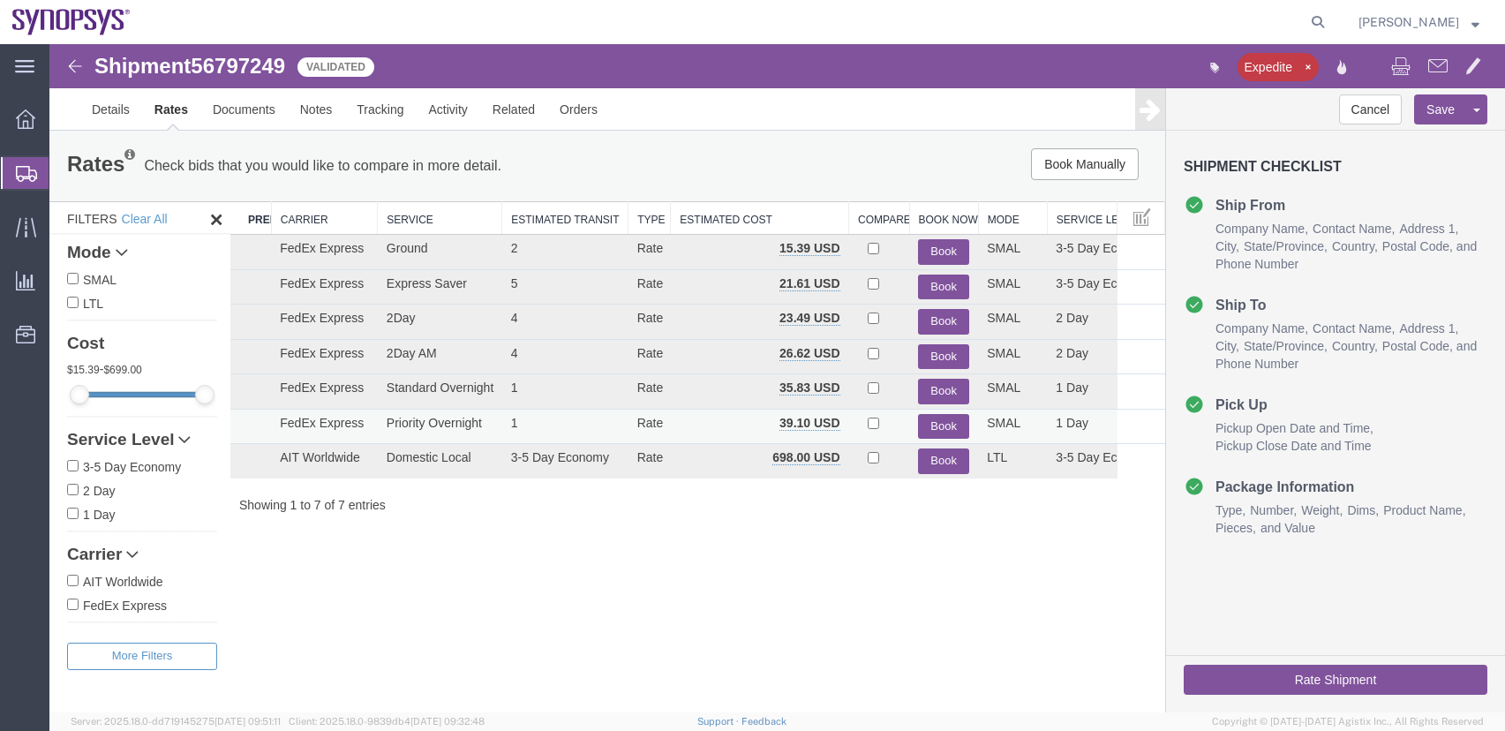
click at [961, 419] on button "Book" at bounding box center [943, 427] width 51 height 26
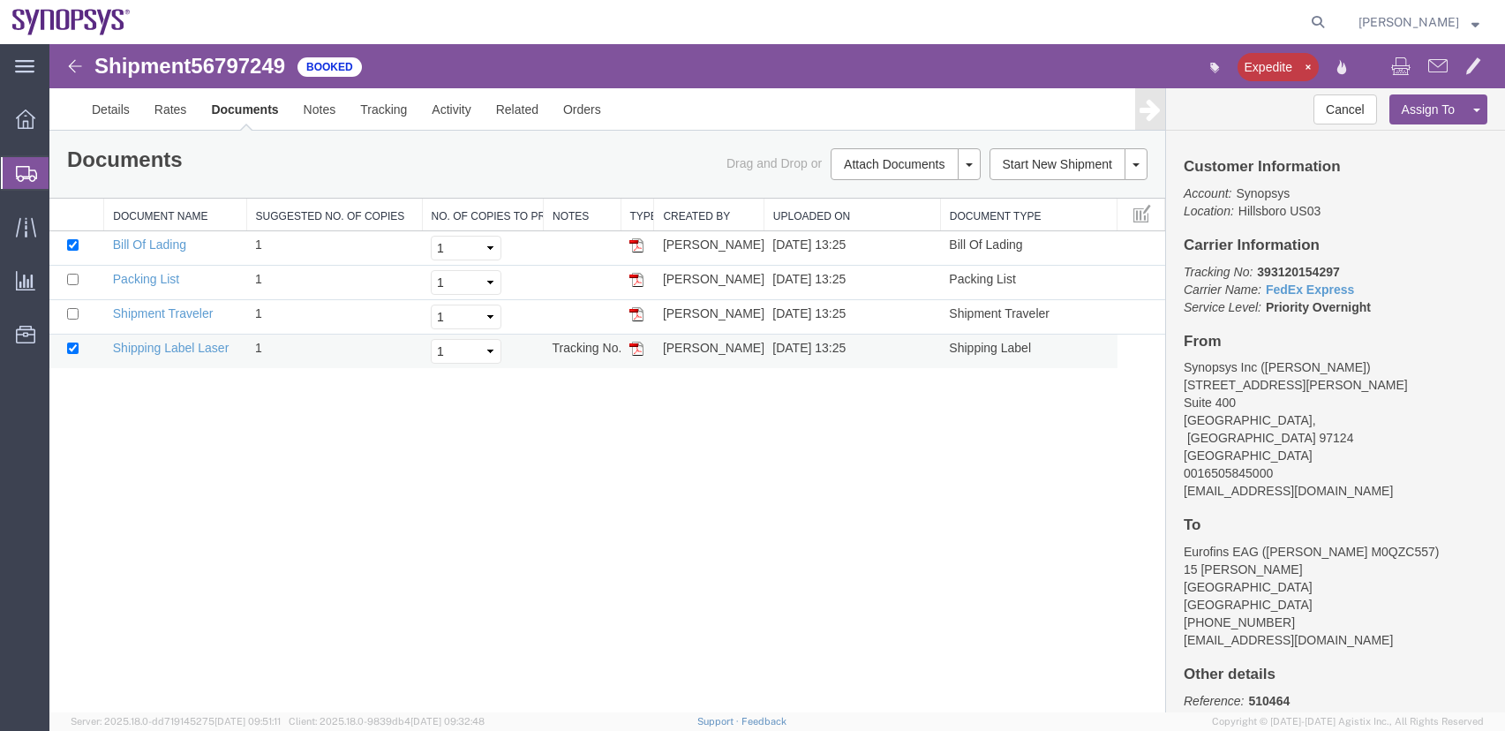
click at [614, 353] on td "Tracking No.: 393120154297" at bounding box center [582, 352] width 78 height 34
click at [614, 352] on td "Tracking No.: 393120154297" at bounding box center [582, 352] width 78 height 34
click at [615, 350] on td "Tracking No.: 393120154297" at bounding box center [582, 352] width 78 height 34
click at [613, 350] on td "Tracking No.: 393120154297" at bounding box center [582, 352] width 78 height 34
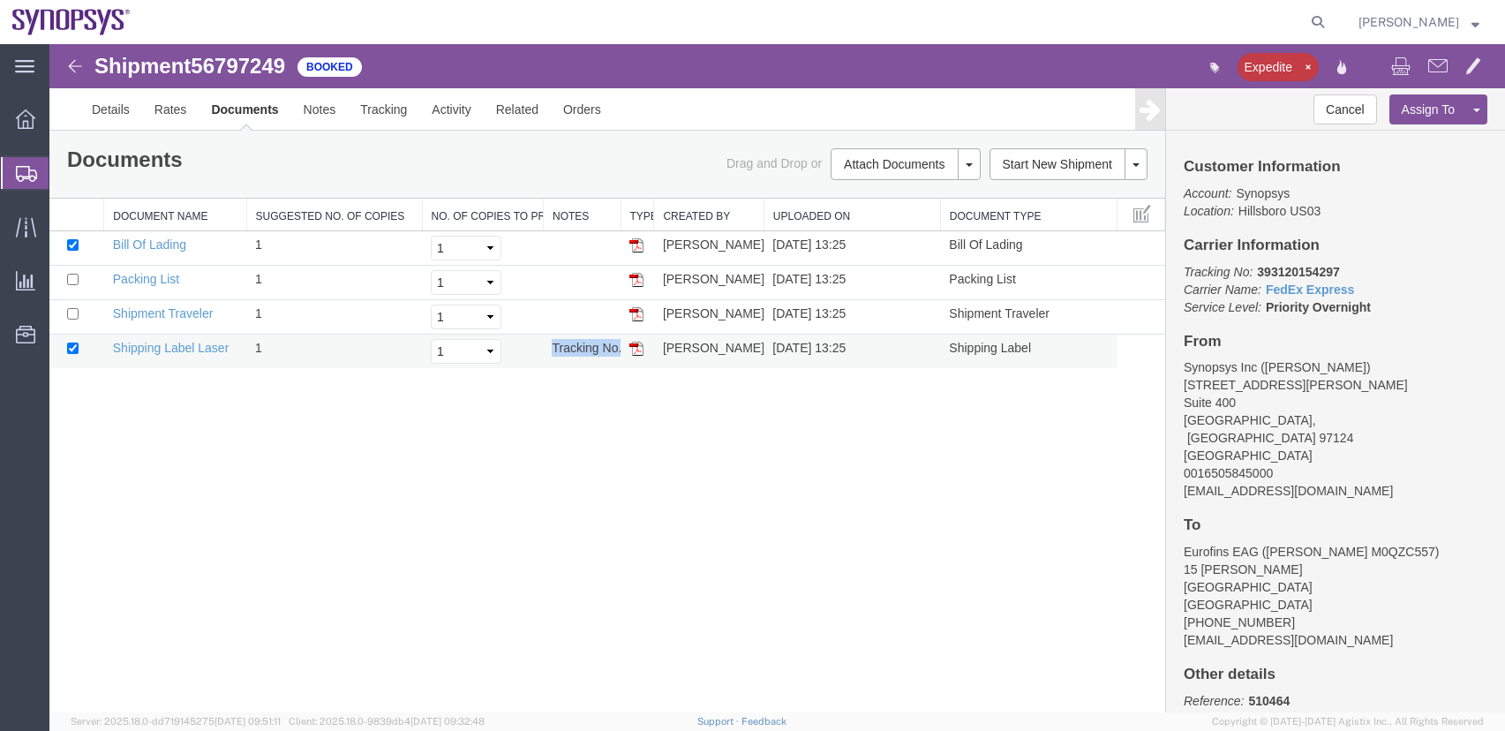
click at [612, 349] on td "Tracking No.: 393120154297" at bounding box center [582, 352] width 78 height 34
copy td "Tracking No.: 393120154297"
click at [634, 346] on img at bounding box center [636, 349] width 14 height 14
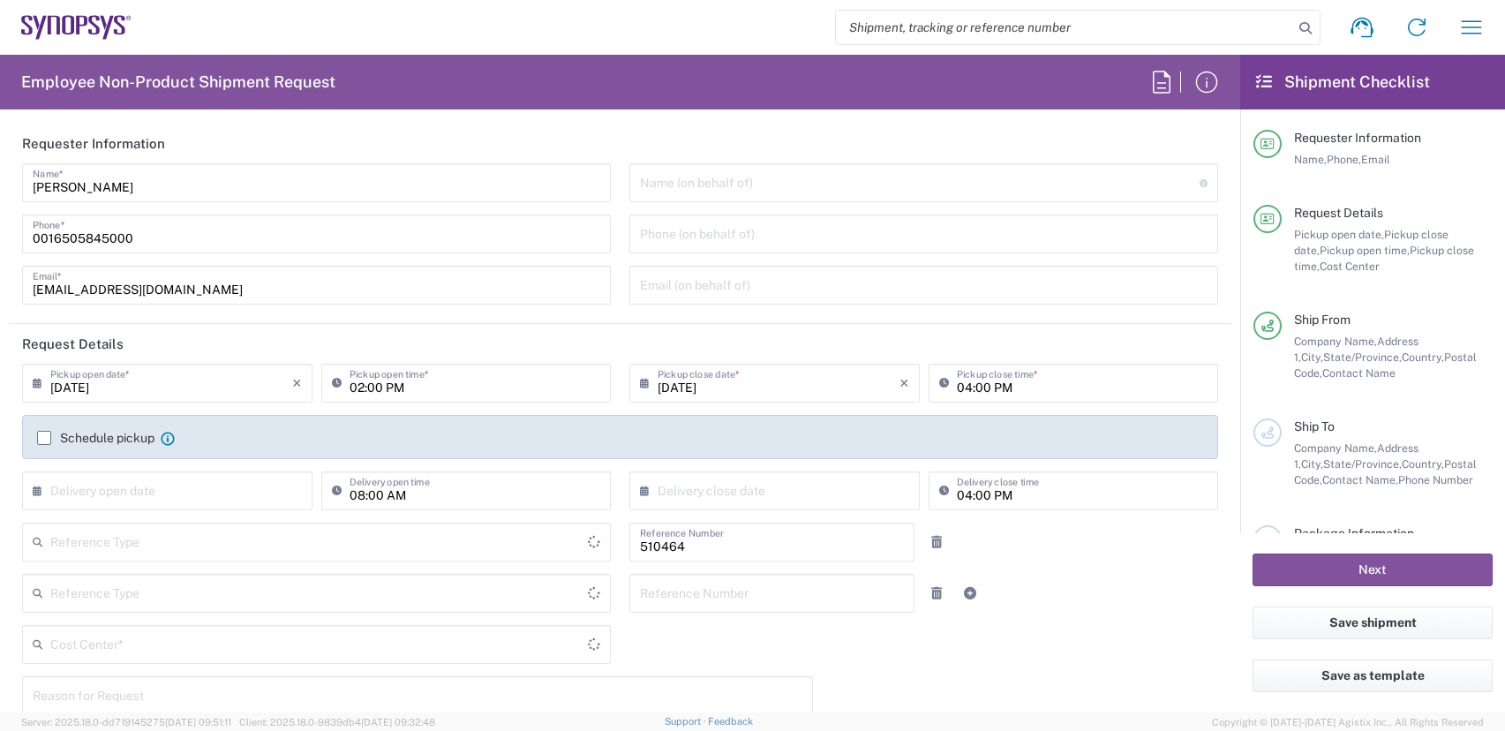
type input "Department"
type input "US01, SG, MSIP2, R&D 510464"
type input "Delivered at Place"
type input "[GEOGRAPHIC_DATA]"
type input "[US_STATE]"
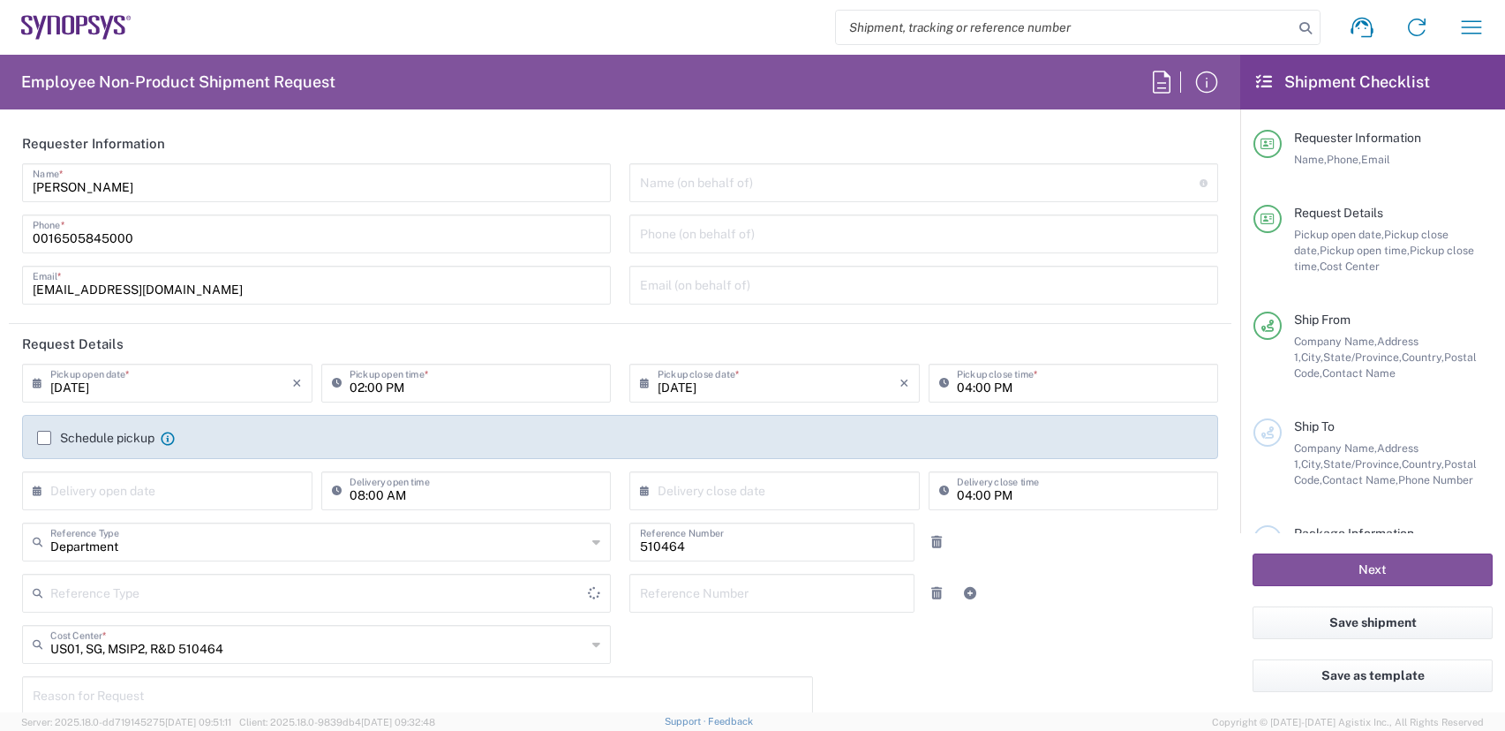
type input "[GEOGRAPHIC_DATA]"
type input "Hillsboro US03"
click at [1472, 32] on icon "button" at bounding box center [1472, 27] width 28 height 28
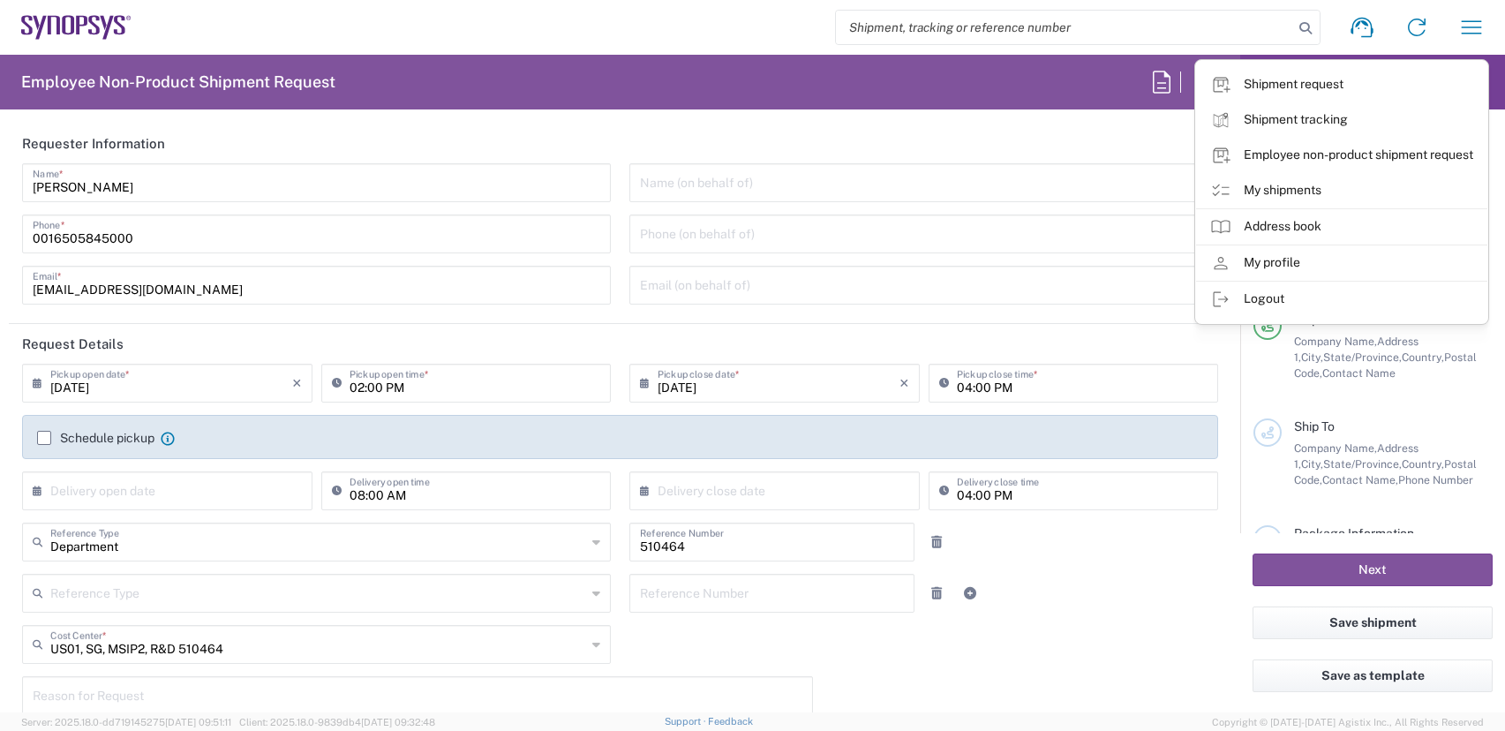
drag, startPoint x: 1317, startPoint y: 195, endPoint x: 1282, endPoint y: 186, distance: 36.4
click at [1317, 195] on link "My shipments" at bounding box center [1341, 190] width 291 height 35
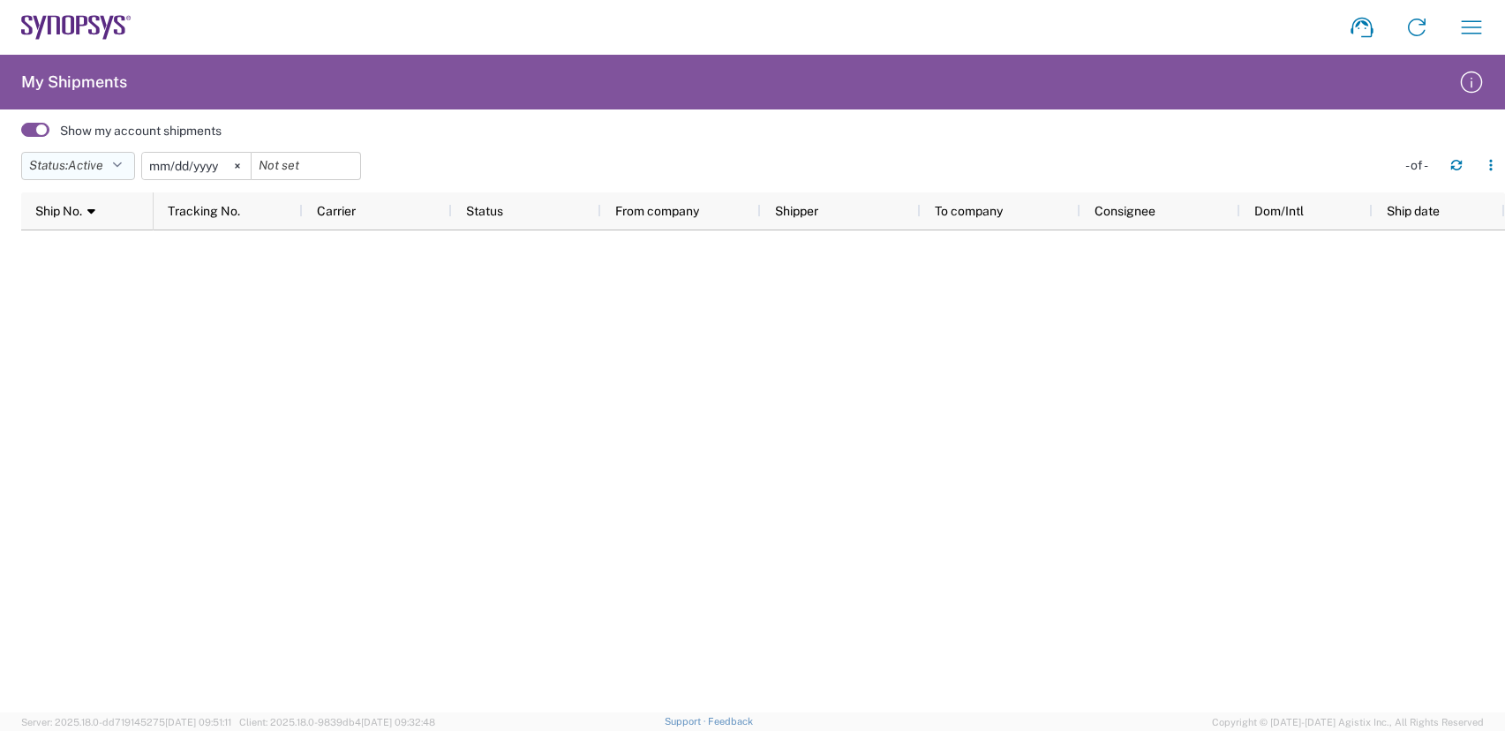
click at [117, 165] on button "Status: Active" at bounding box center [78, 166] width 114 height 28
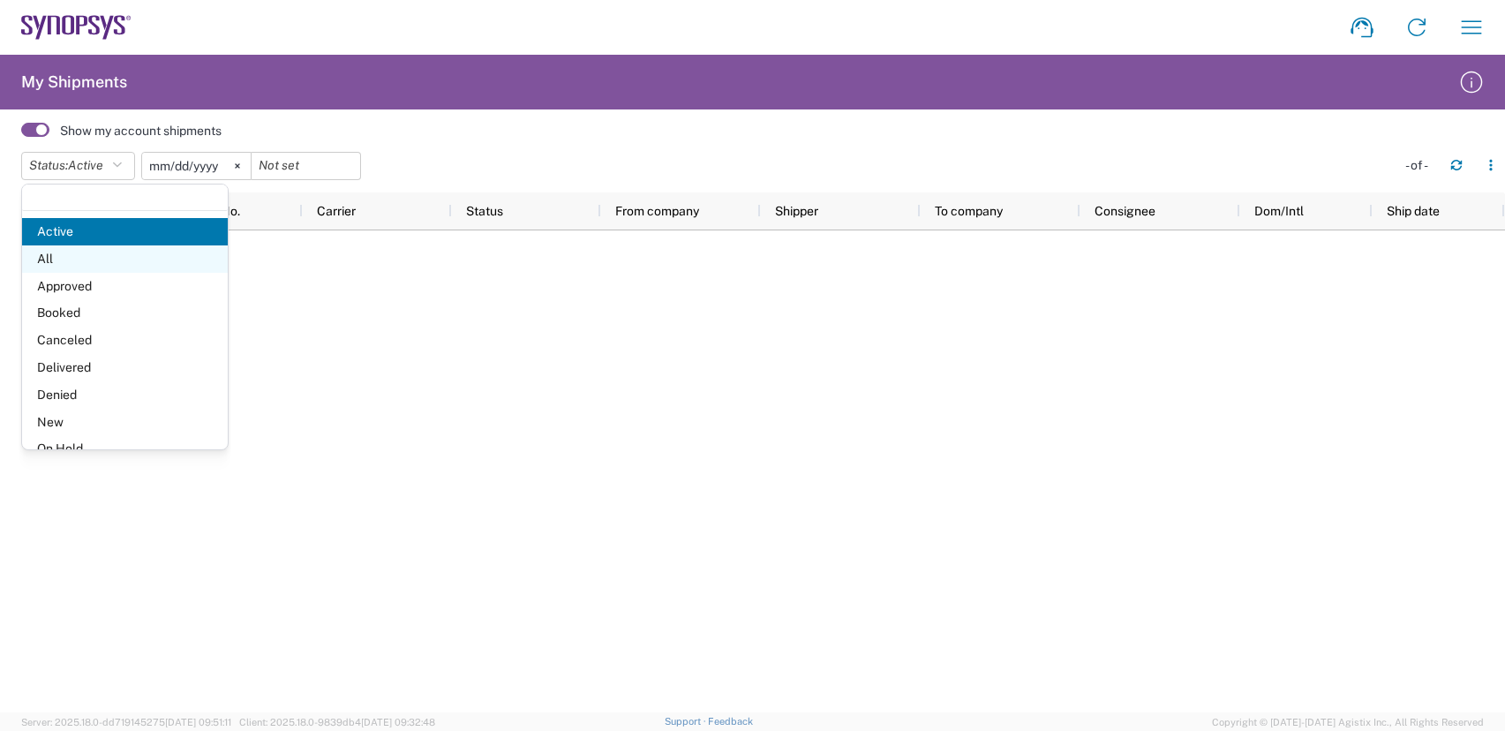
click at [86, 261] on span "All" at bounding box center [125, 258] width 206 height 27
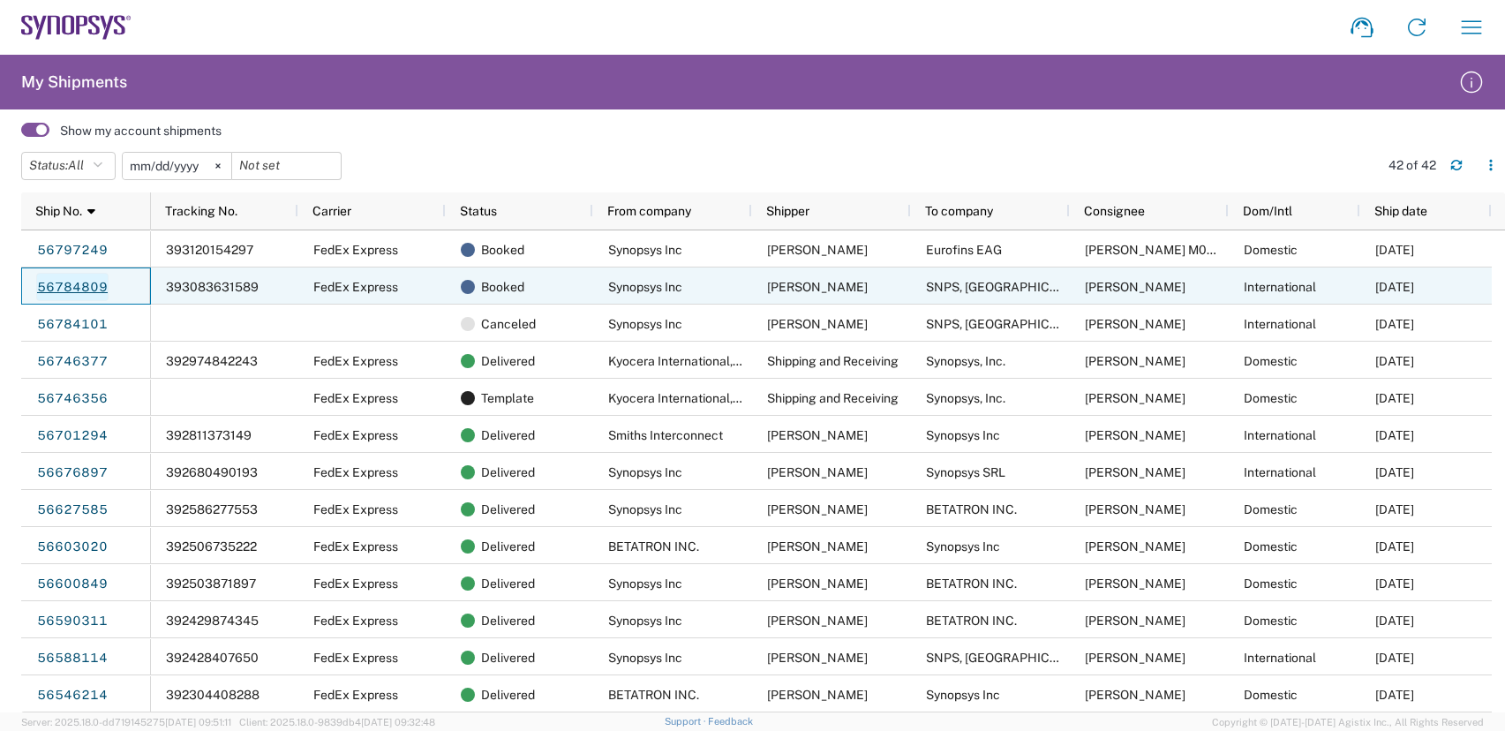
click at [104, 287] on link "56784809" at bounding box center [72, 287] width 72 height 28
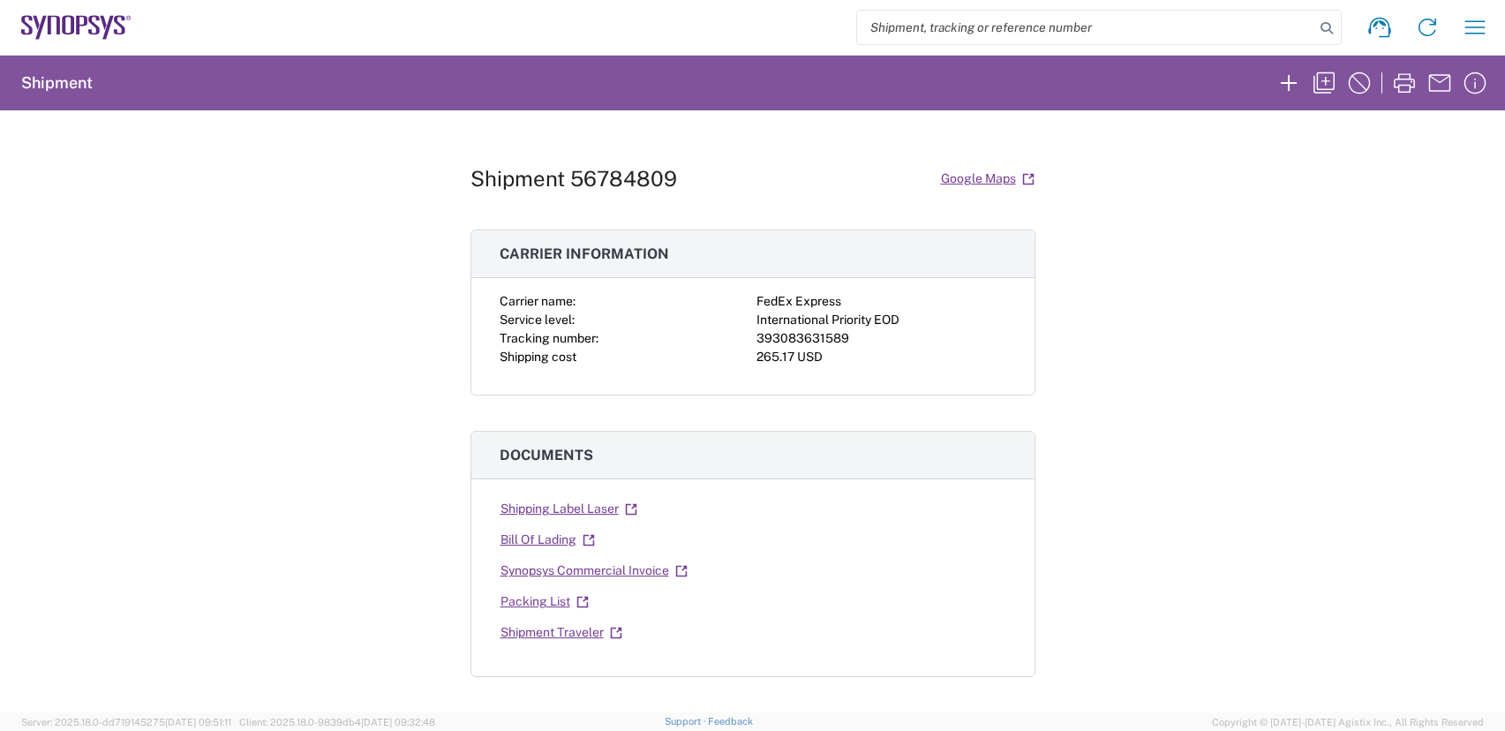
click at [235, 224] on div "Shipment 56784809 Google Maps Carrier information Carrier name: FedEx Express S…" at bounding box center [752, 411] width 1505 height 602
click at [648, 177] on h1 "Shipment 56784809" at bounding box center [574, 179] width 207 height 26
copy h1 "56784809"
drag, startPoint x: 117, startPoint y: 478, endPoint x: 139, endPoint y: 445, distance: 39.4
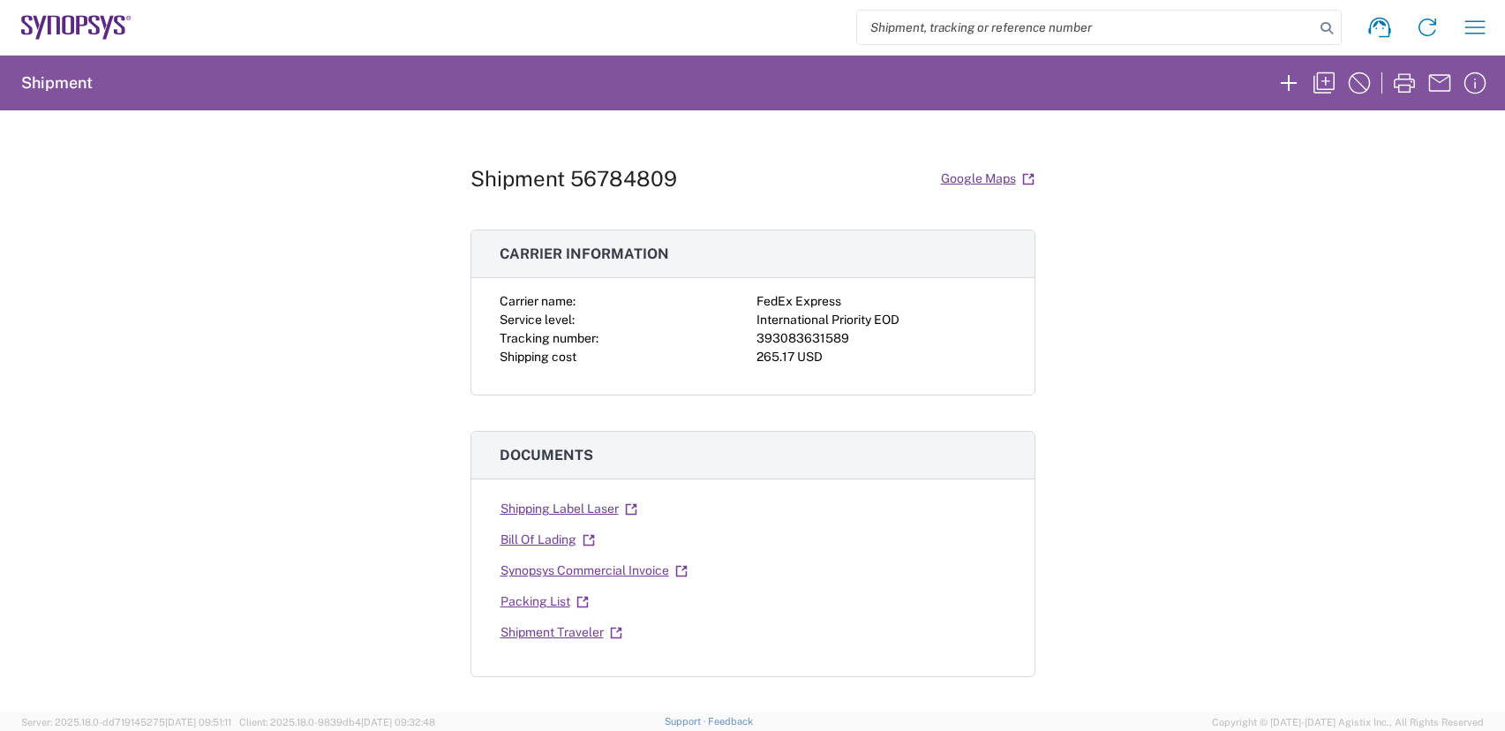
click at [118, 474] on div "Shipment 56784809 Google Maps Carrier information Carrier name: FedEx Express S…" at bounding box center [752, 411] width 1505 height 602
click at [640, 177] on h1 "Shipment 56784809" at bounding box center [574, 179] width 207 height 26
copy h1 "56784809"
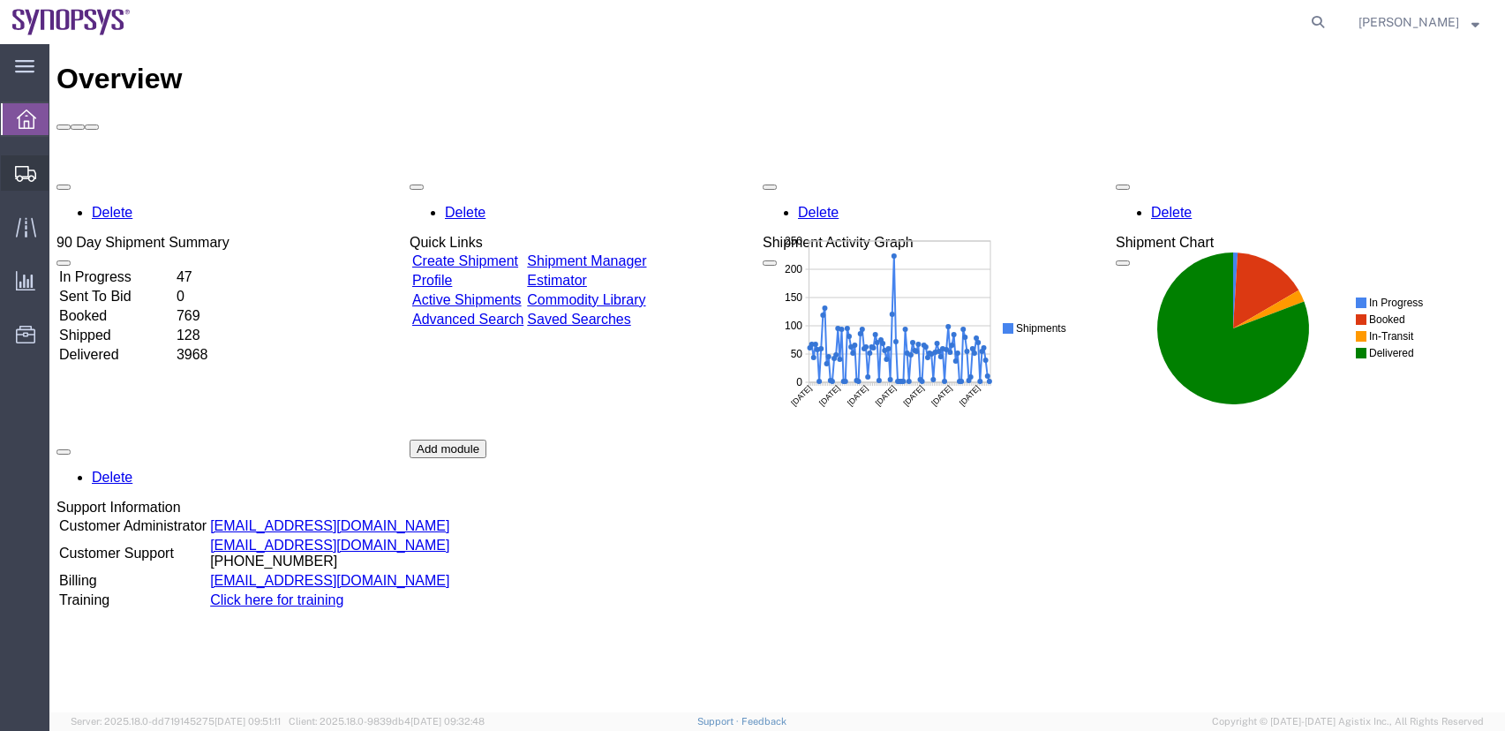
click at [0, 0] on span "Shipment Manager" at bounding box center [0, 0] width 0 height 0
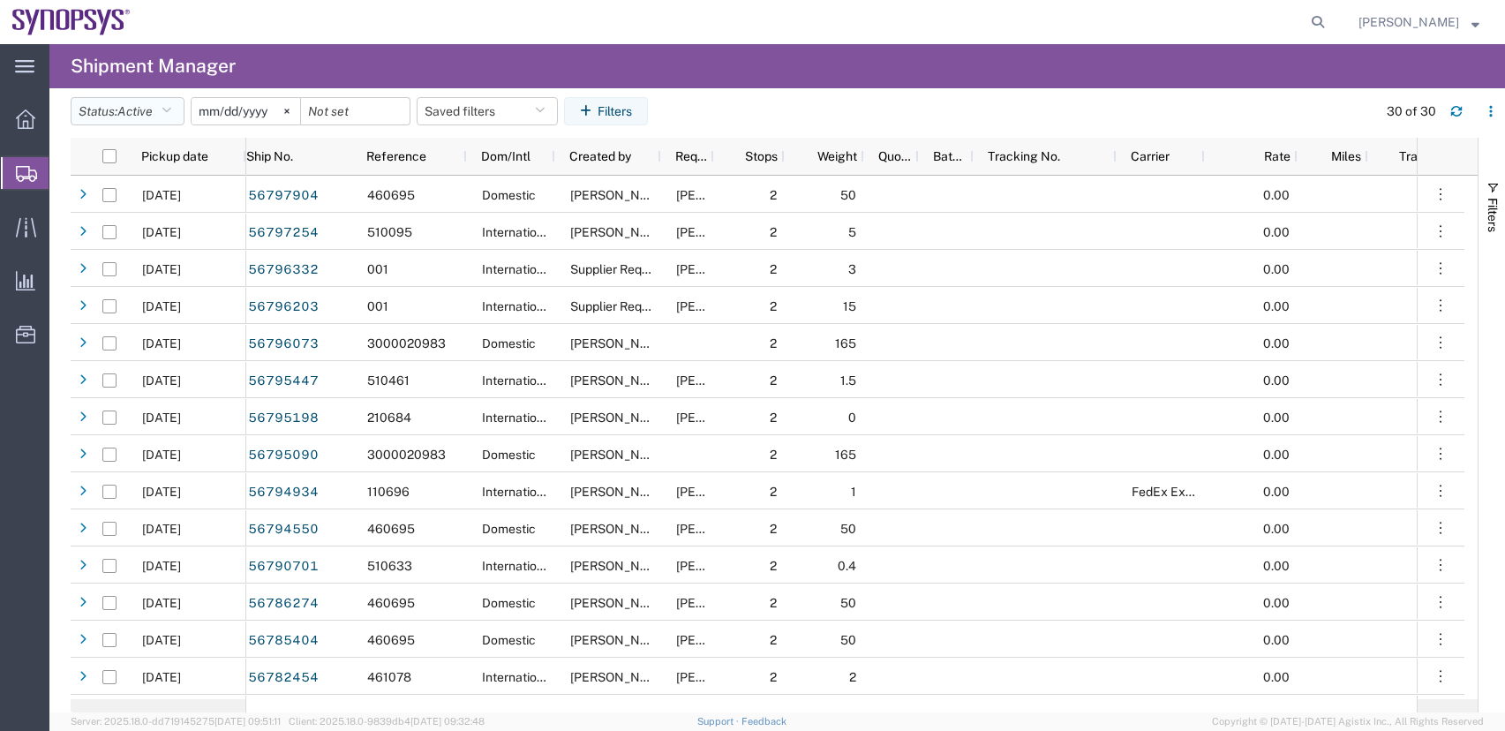
click at [166, 105] on button "Status: Active" at bounding box center [128, 111] width 114 height 28
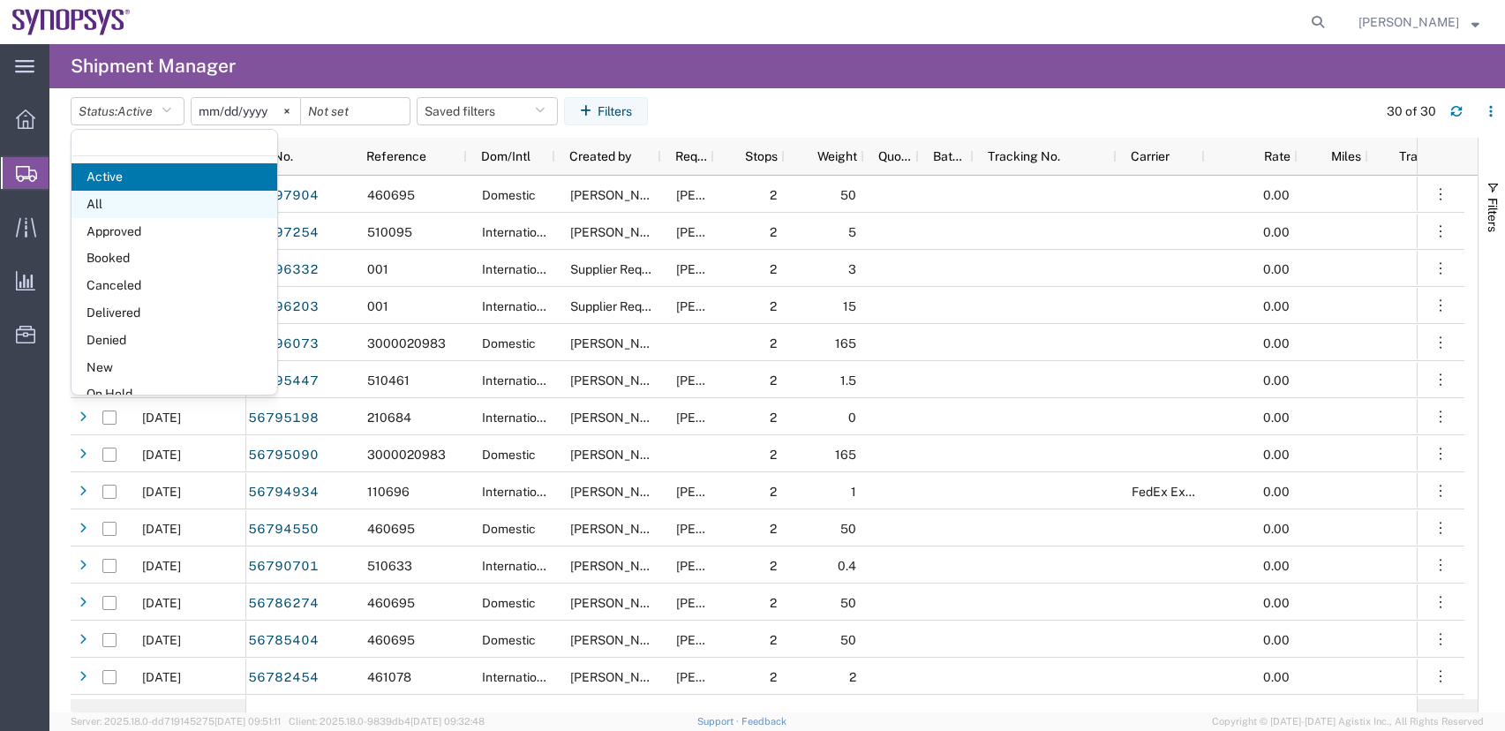
click at [94, 200] on span "All" at bounding box center [175, 204] width 206 height 27
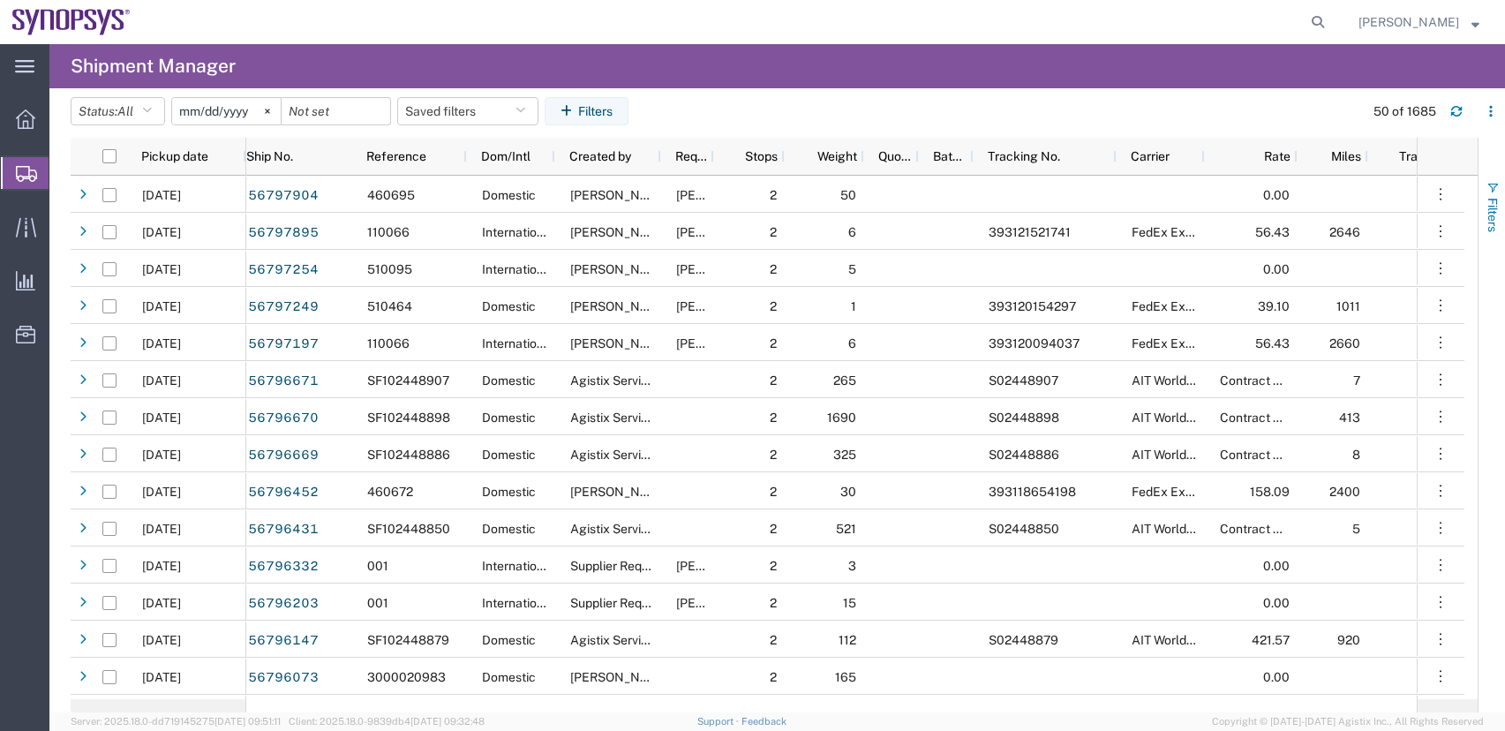
click at [1495, 206] on span "Filters" at bounding box center [1493, 215] width 14 height 34
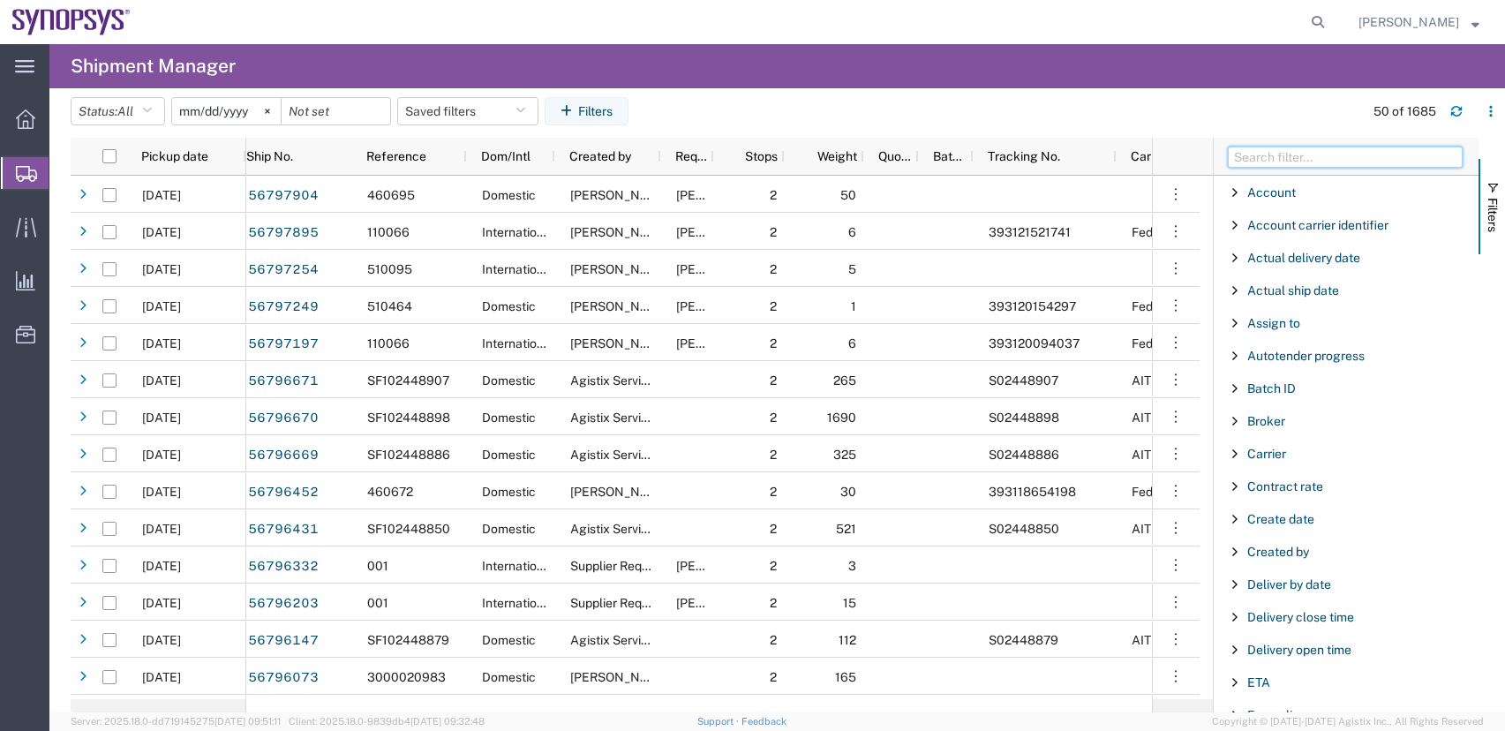
click at [1277, 156] on input "Filter Columns Input" at bounding box center [1345, 157] width 235 height 21
paste input "56784809"
type input "56784809"
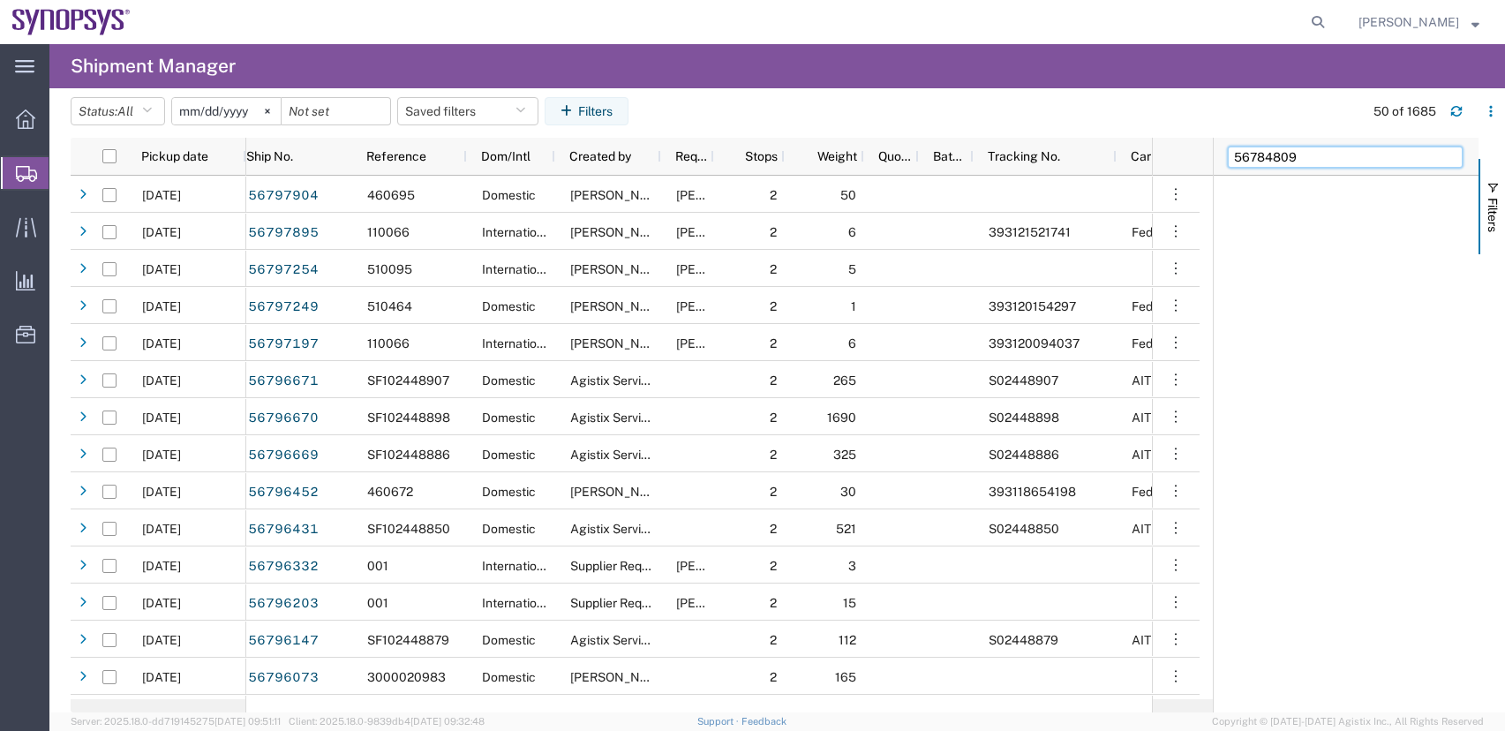
drag, startPoint x: 1324, startPoint y: 159, endPoint x: 705, endPoint y: 94, distance: 622.2
click at [928, 108] on agx-table-manager "Status: All Active All Approved Booked Canceled Delivered Denied New On Hold Pe…" at bounding box center [777, 400] width 1456 height 624
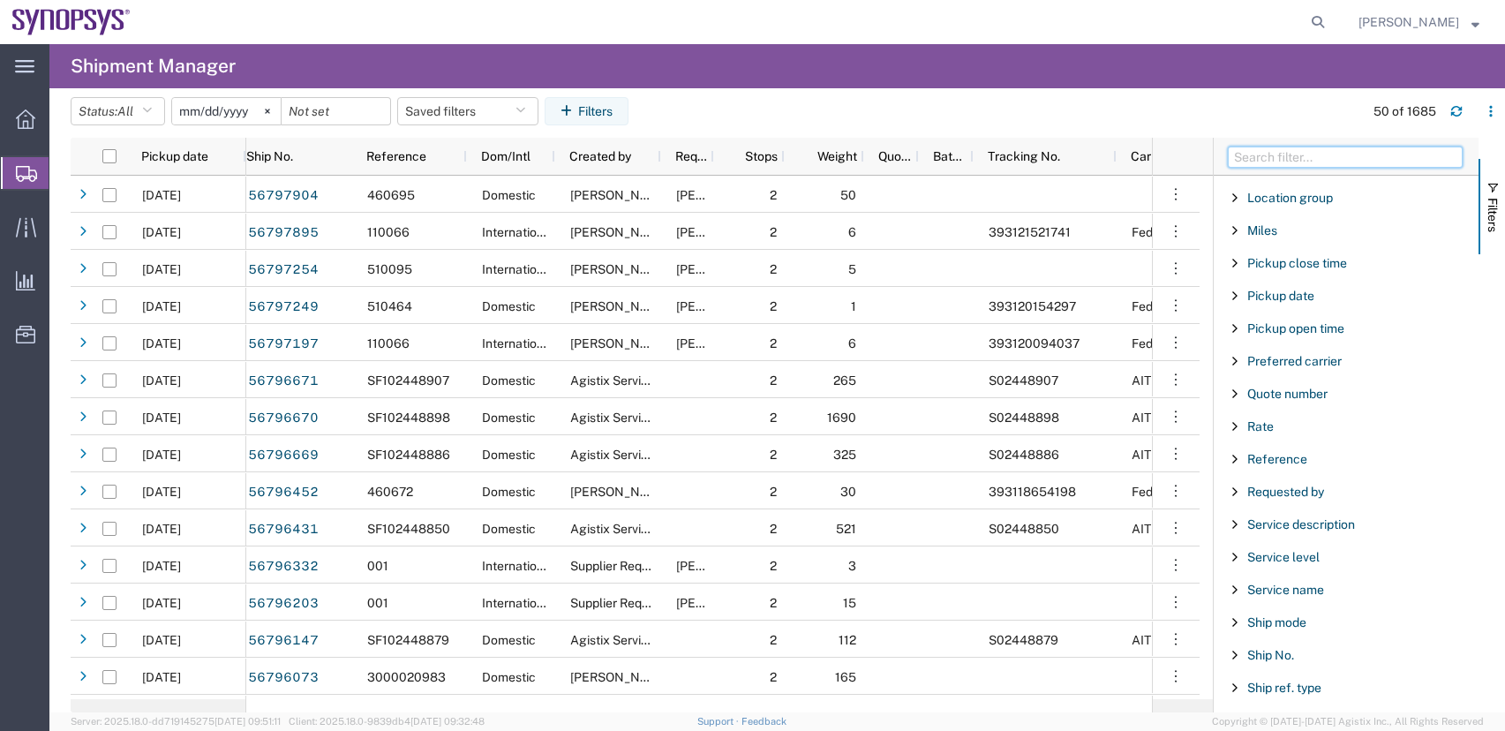
scroll to position [1059, 0]
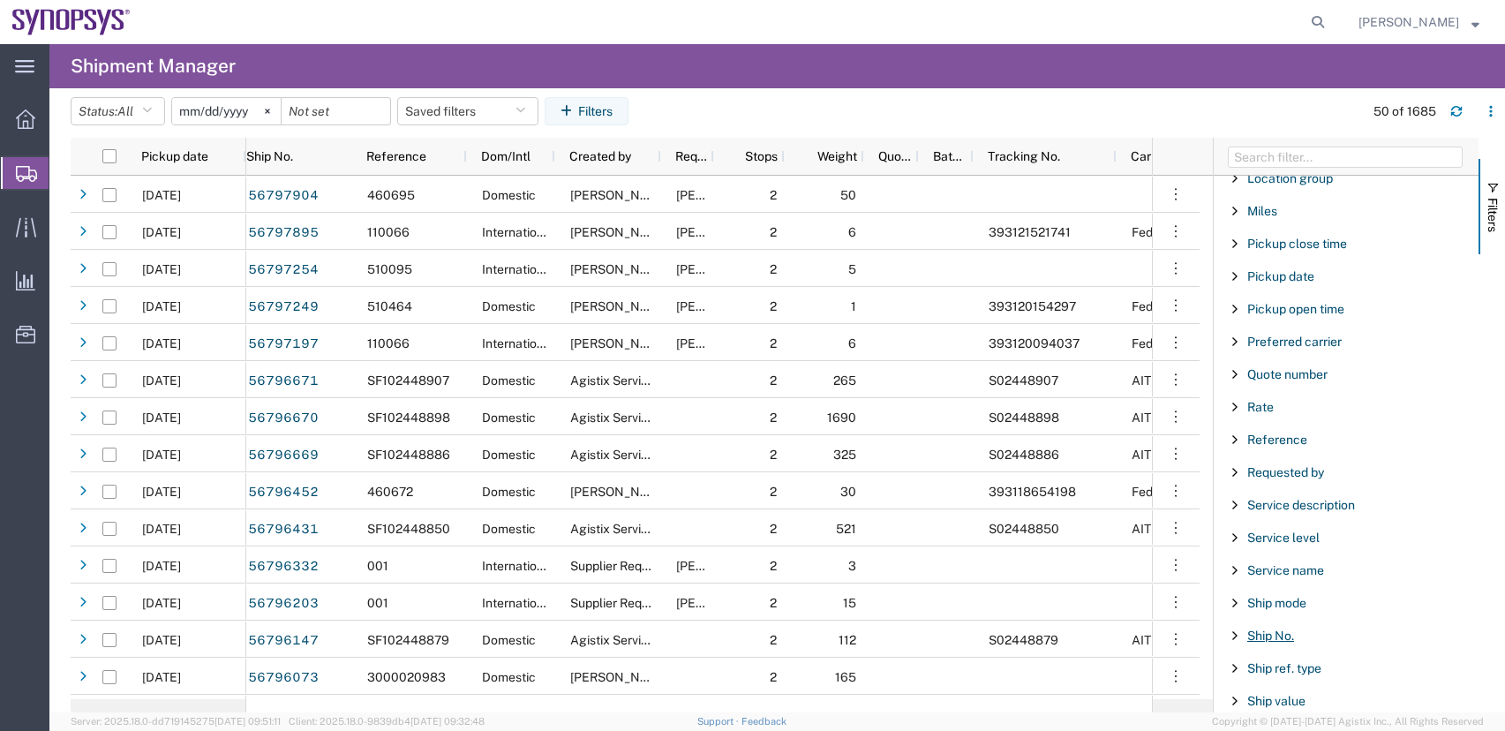
click at [1262, 637] on span "Ship No." at bounding box center [1270, 636] width 47 height 14
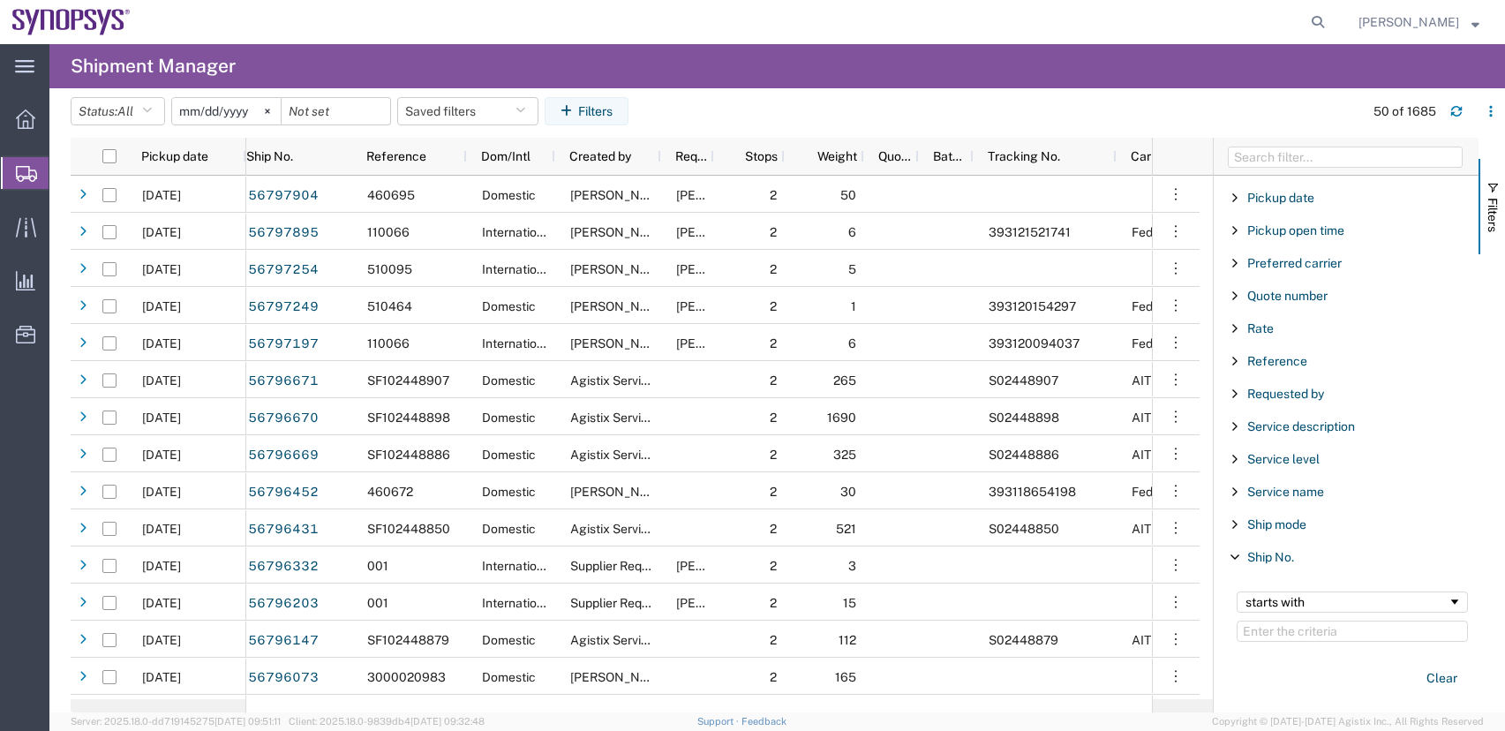
scroll to position [1236, 0]
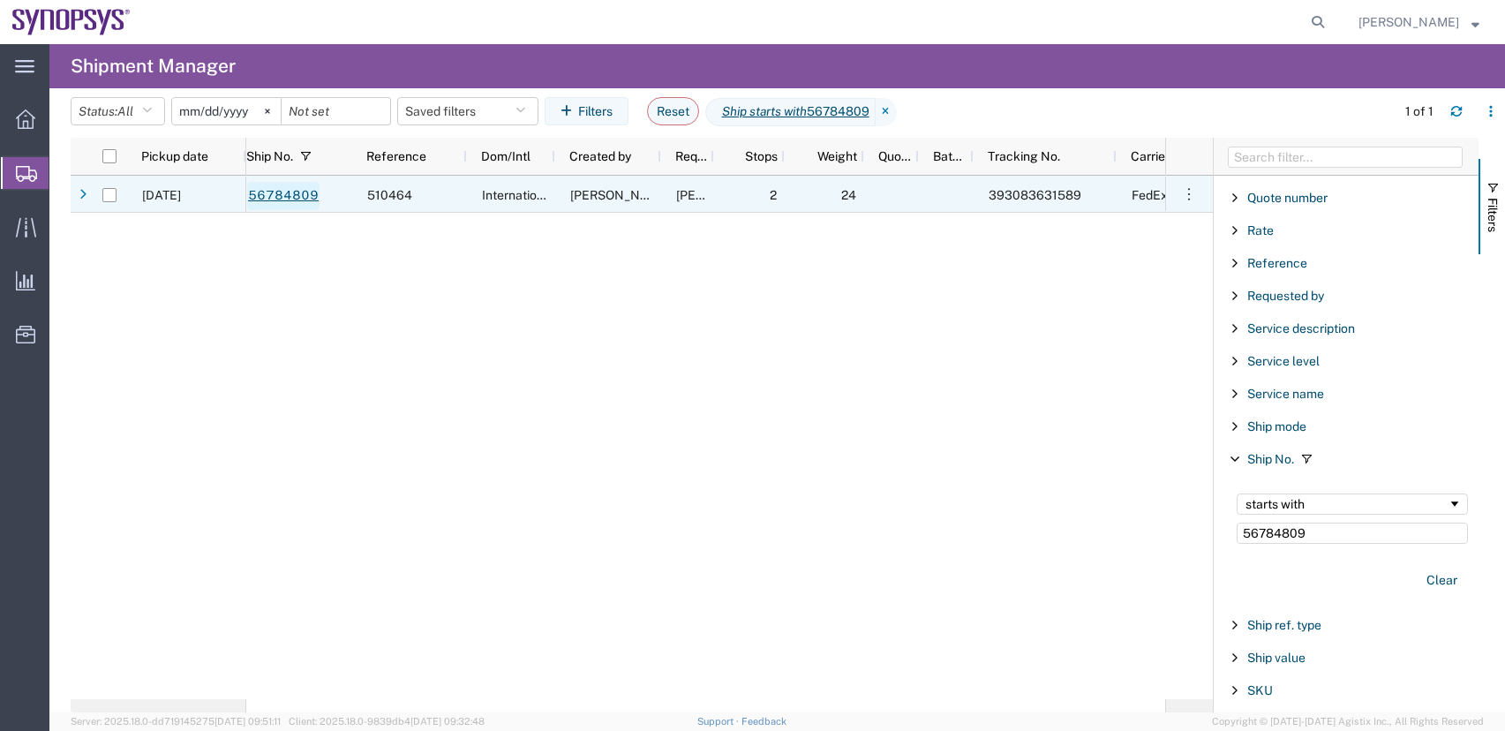
type input "56784809"
click at [285, 186] on link "56784809" at bounding box center [283, 196] width 72 height 28
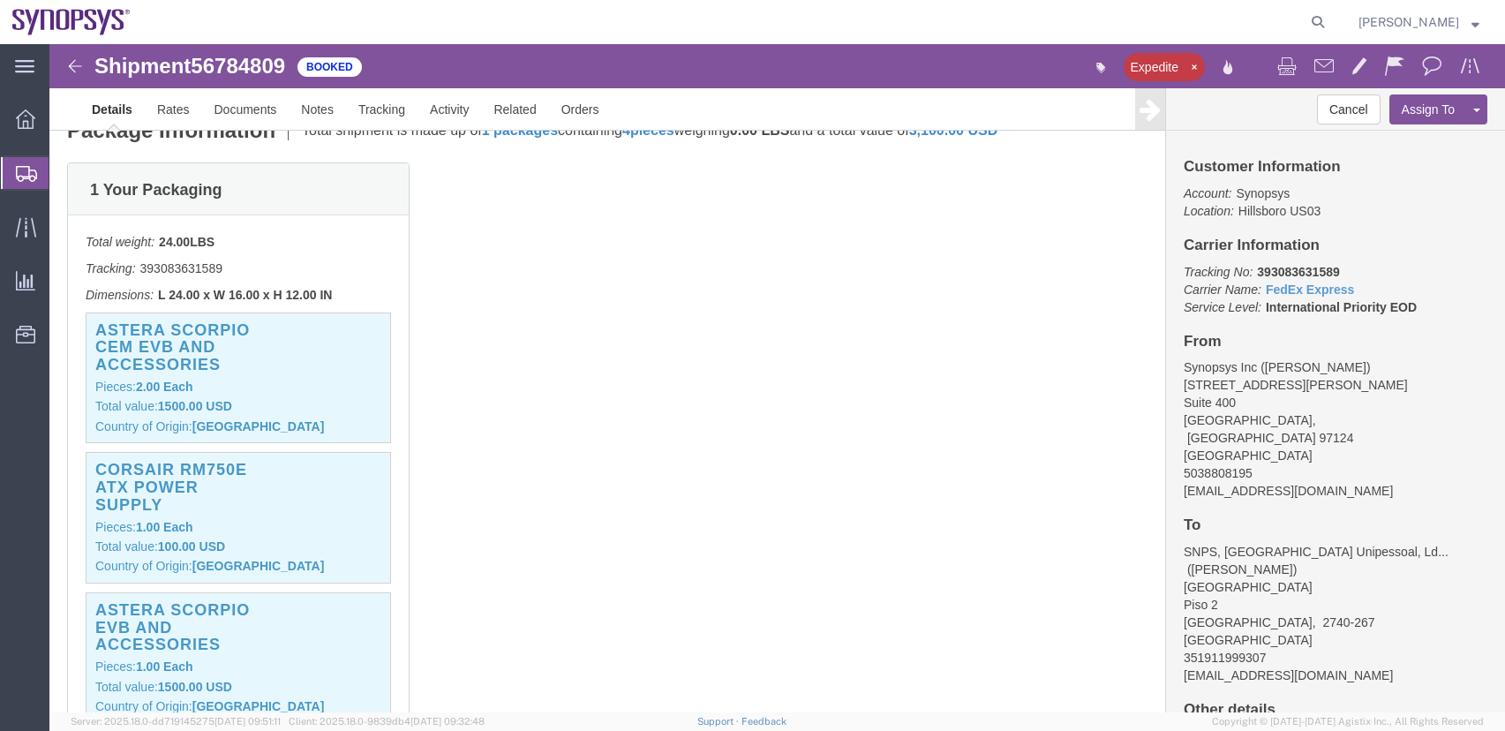
scroll to position [441, 0]
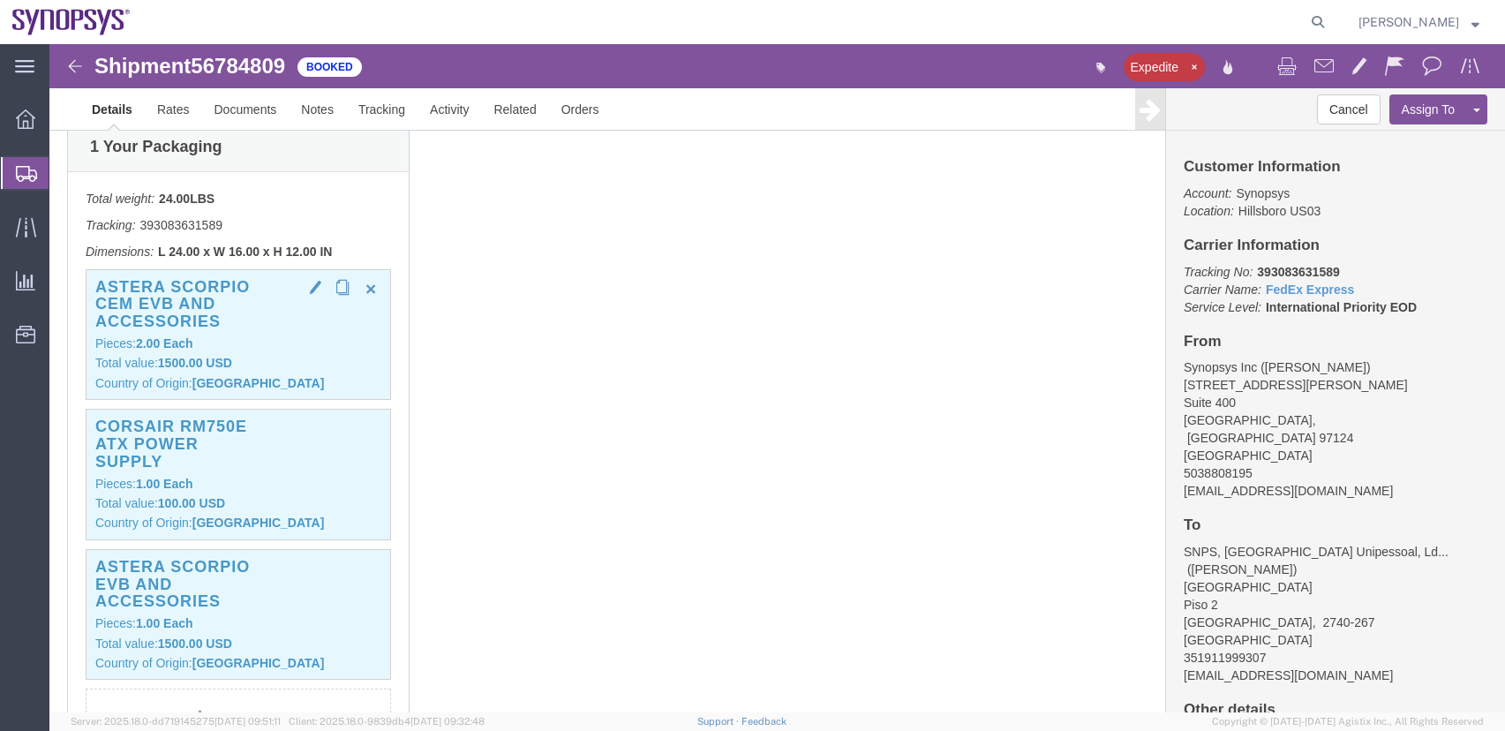
click h3 "Astera Scorpio CEM EVB and accessories"
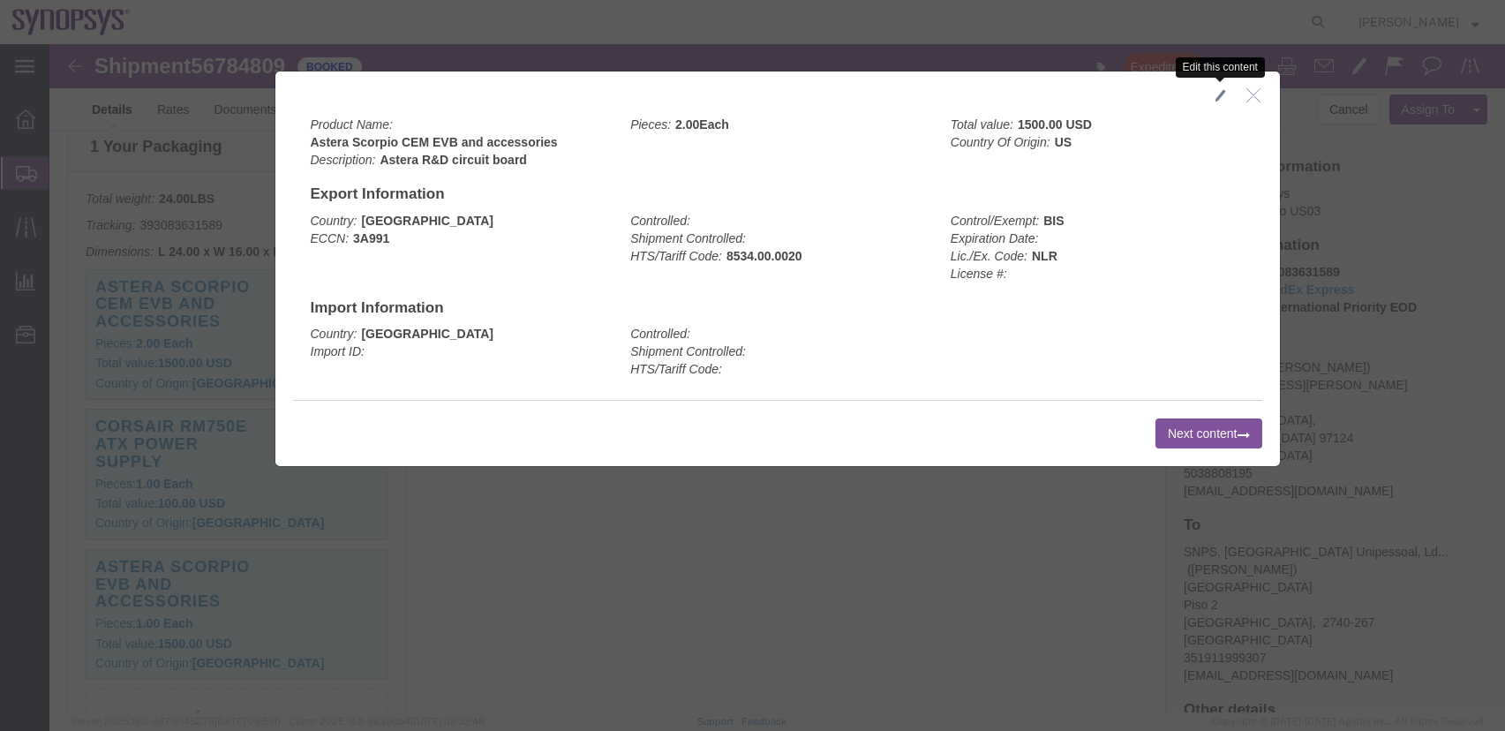
click span "button"
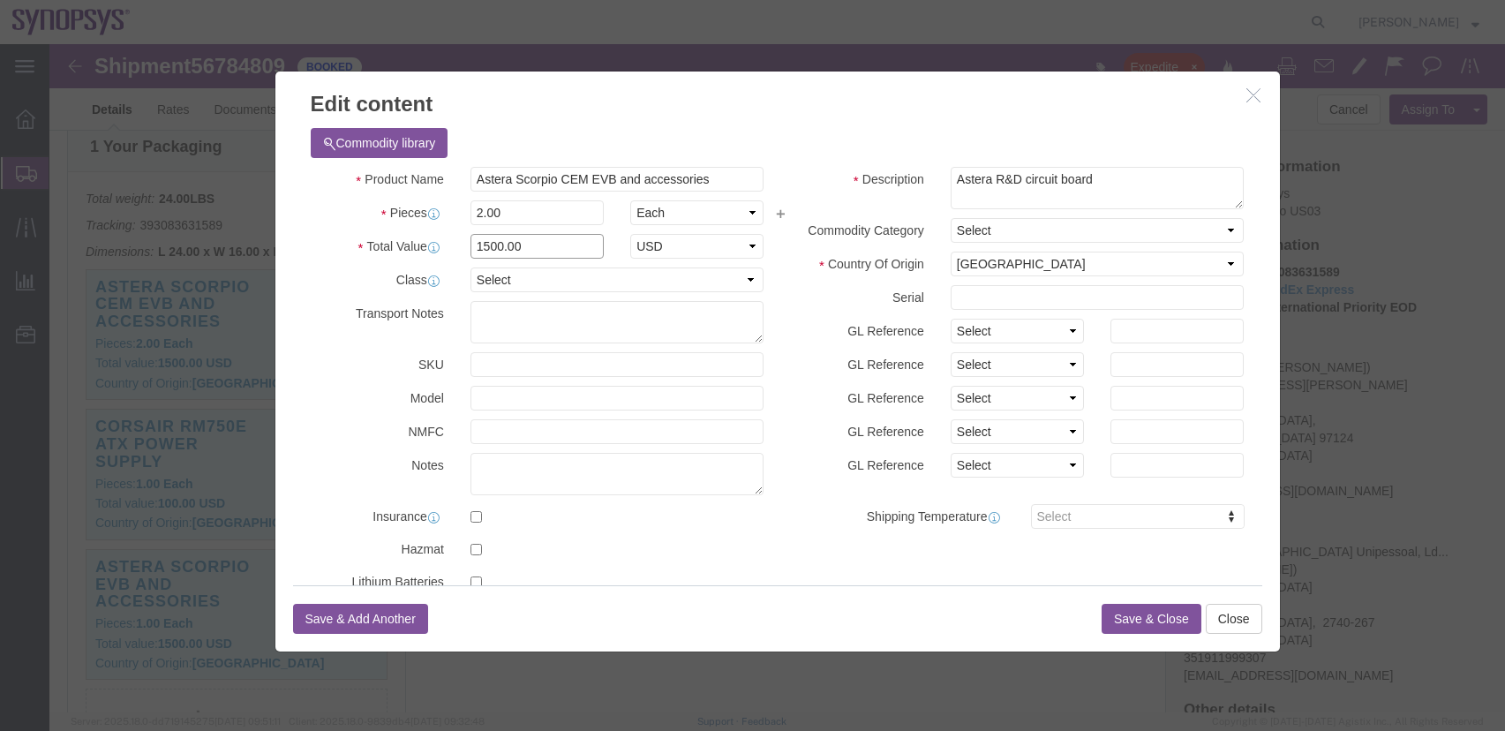
click div "Edit content Commodity library Product Name Astera Scorpio CEM EVB and accessor…"
type input "3000"
click button "Save & Close"
